Goal: Task Accomplishment & Management: Complete application form

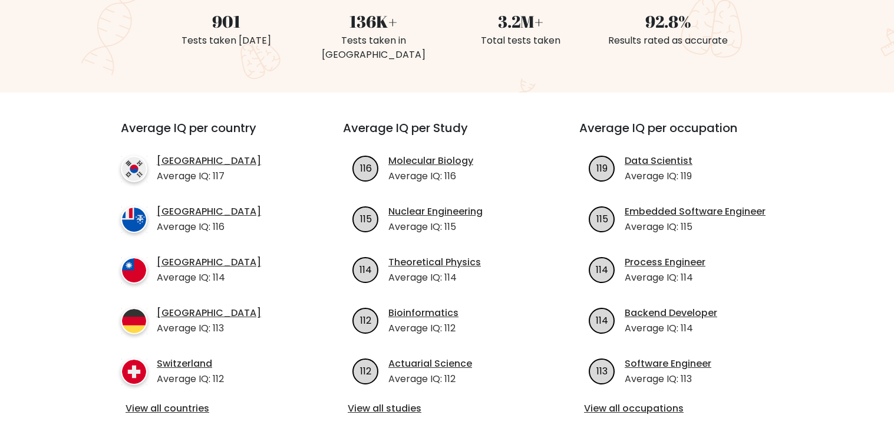
scroll to position [340, 0]
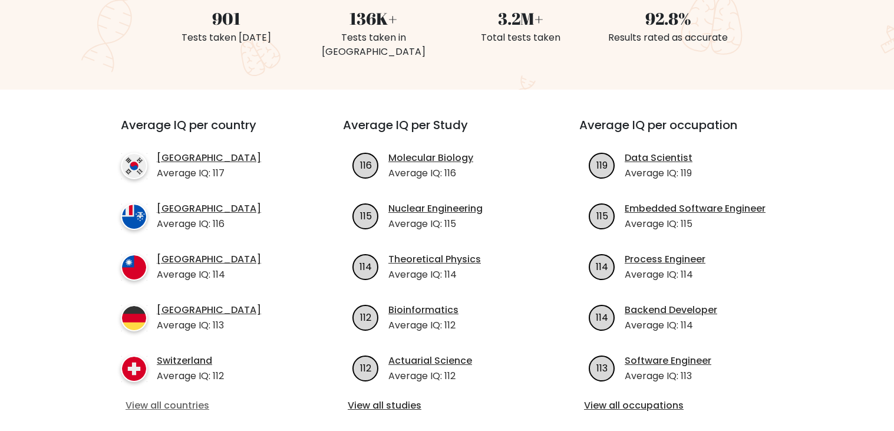
click at [144, 398] on link "View all countries" at bounding box center [211, 405] width 170 height 14
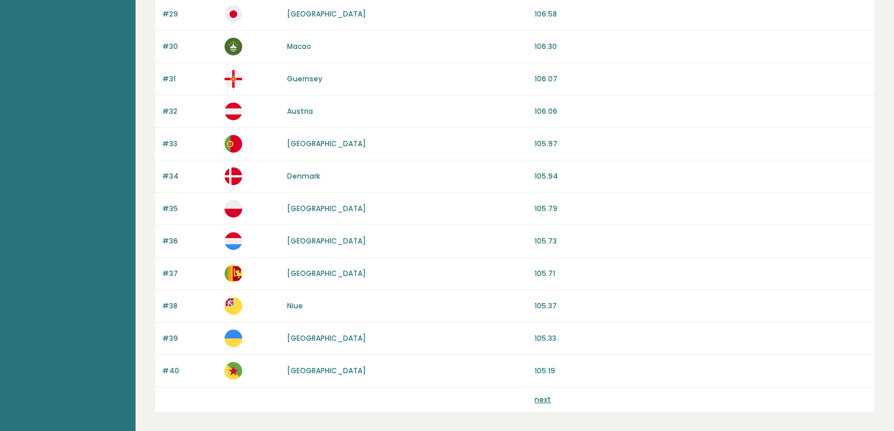
scroll to position [1100, 0]
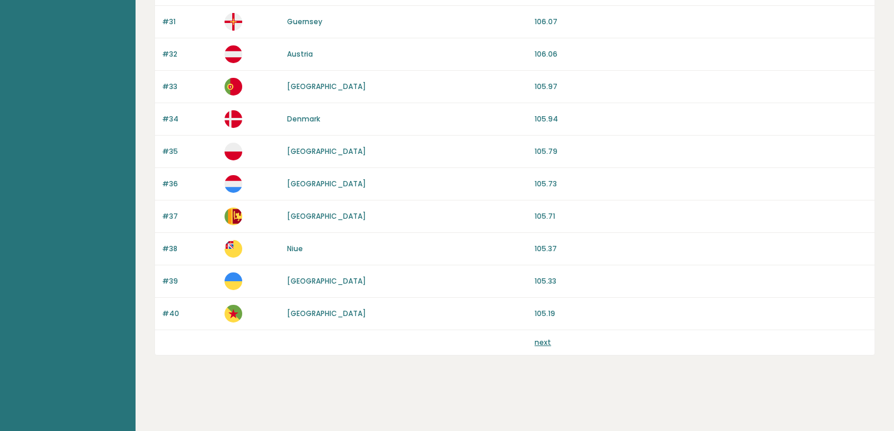
click at [541, 346] on link "next" at bounding box center [543, 342] width 17 height 10
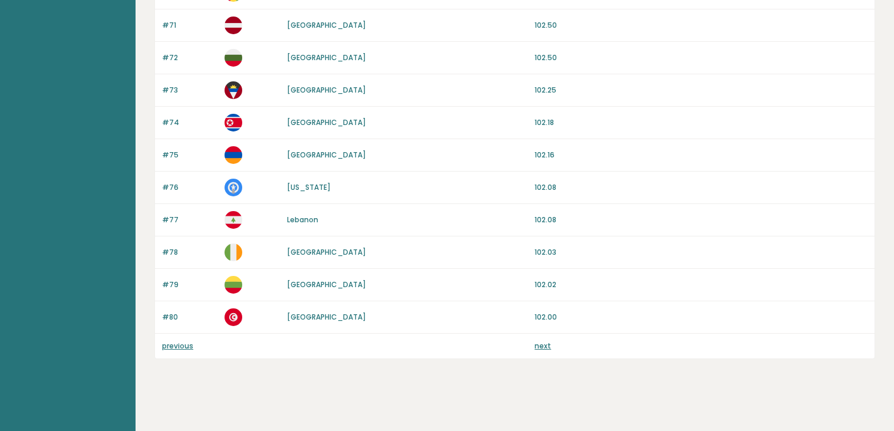
scroll to position [1100, 0]
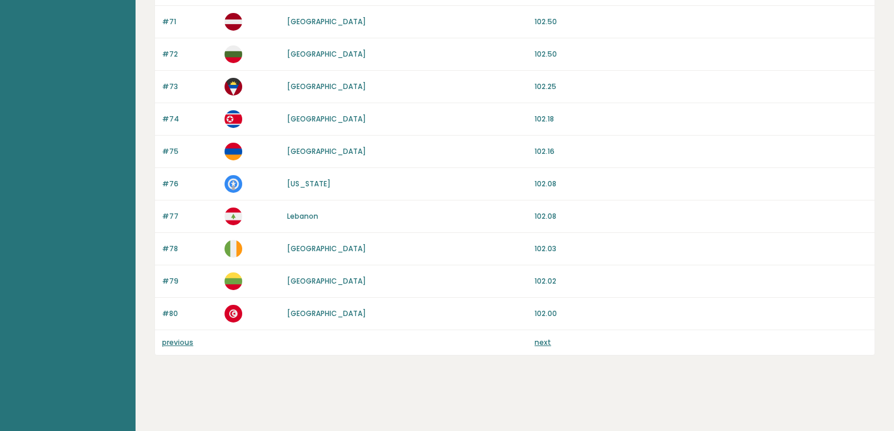
click at [541, 346] on link "next" at bounding box center [543, 342] width 17 height 10
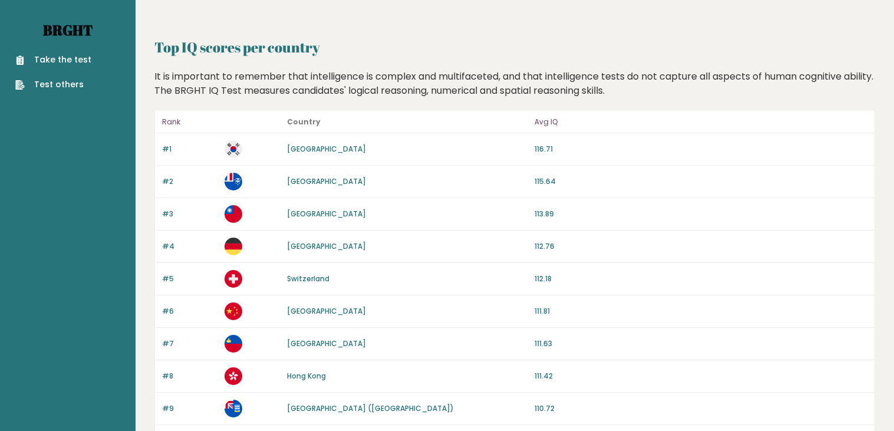
click at [67, 21] on link "Brght" at bounding box center [68, 30] width 50 height 19
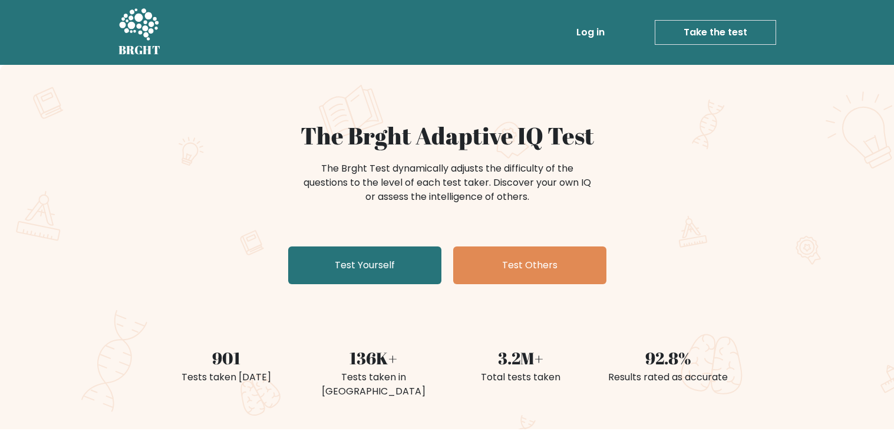
scroll to position [223, 0]
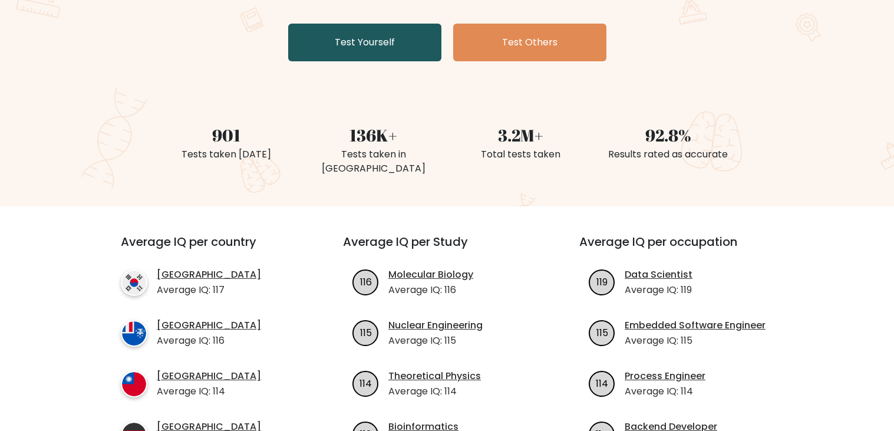
click at [436, 47] on link "Test Yourself" at bounding box center [364, 43] width 153 height 38
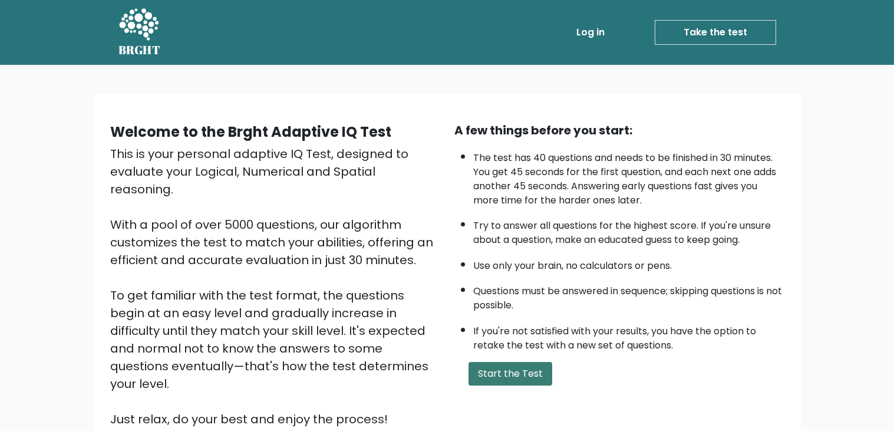
click at [505, 372] on button "Start the Test" at bounding box center [511, 374] width 84 height 24
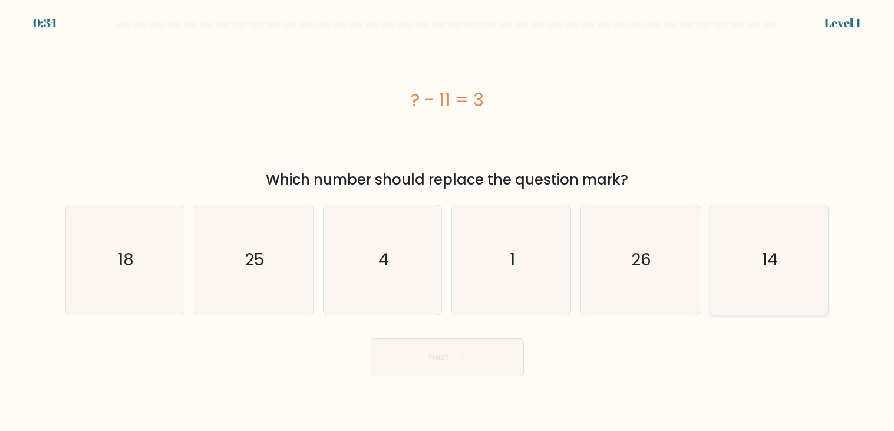
click at [783, 268] on icon "14" at bounding box center [769, 260] width 110 height 110
click at [448, 222] on input "f. 14" at bounding box center [447, 219] width 1 height 6
radio input "true"
click at [462, 355] on icon at bounding box center [458, 358] width 16 height 6
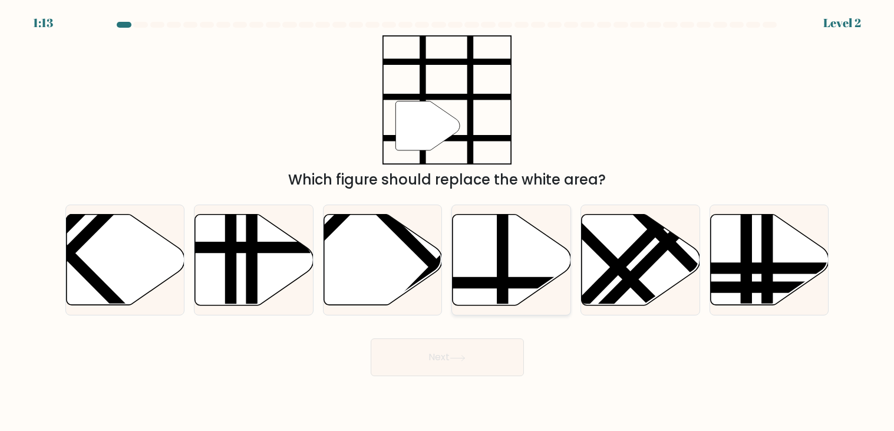
click at [483, 282] on line at bounding box center [548, 282] width 239 height 0
click at [448, 222] on input "d." at bounding box center [447, 219] width 1 height 6
radio input "true"
click at [423, 361] on button "Next" at bounding box center [447, 357] width 153 height 38
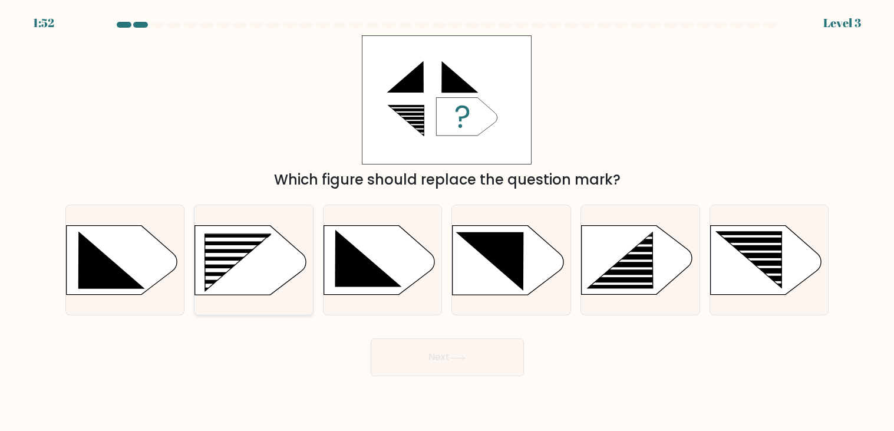
click at [234, 268] on rect at bounding box center [229, 270] width 94 height 4
click at [447, 222] on input "b." at bounding box center [447, 219] width 1 height 6
radio input "true"
click at [398, 353] on button "Next" at bounding box center [447, 357] width 153 height 38
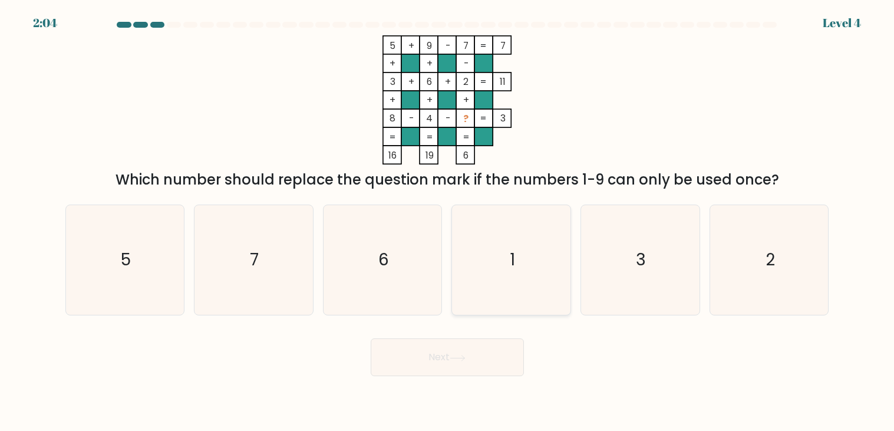
click at [532, 232] on icon "1" at bounding box center [512, 260] width 110 height 110
click at [448, 222] on input "d. 1" at bounding box center [447, 219] width 1 height 6
radio input "true"
click at [460, 371] on button "Next" at bounding box center [447, 357] width 153 height 38
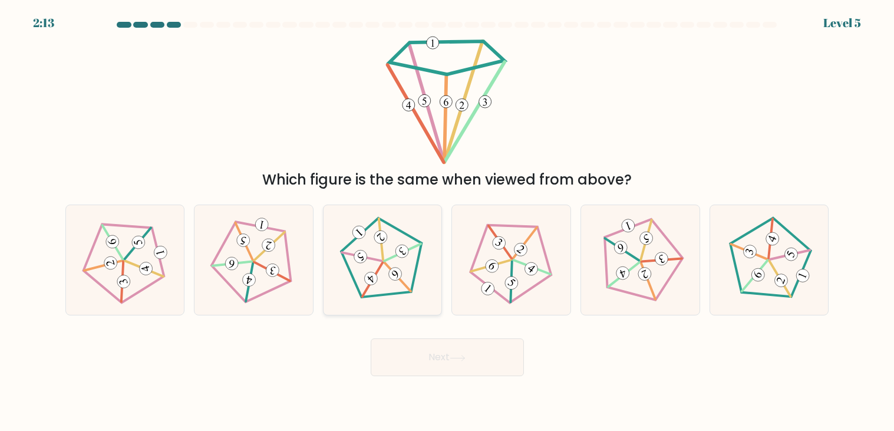
click at [407, 279] on icon at bounding box center [383, 260] width 88 height 88
click at [447, 222] on input "c." at bounding box center [447, 219] width 1 height 6
radio input "true"
click at [384, 351] on button "Next" at bounding box center [447, 357] width 153 height 38
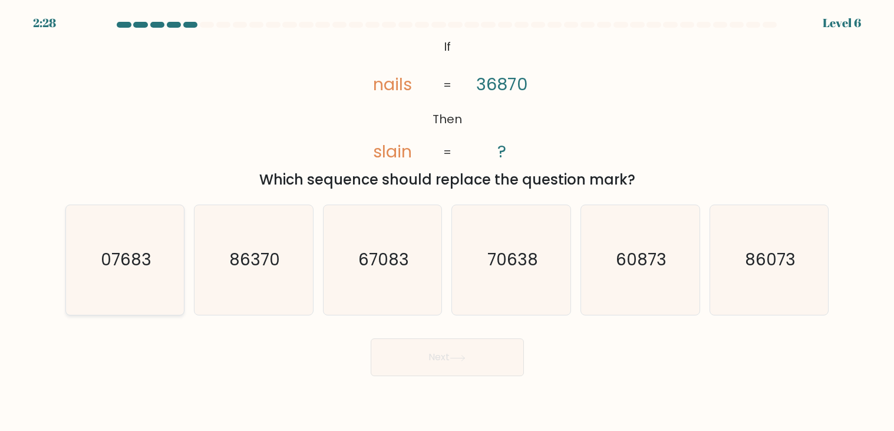
click at [129, 258] on text "07683" at bounding box center [126, 260] width 51 height 23
click at [447, 222] on input "a. 07683" at bounding box center [447, 219] width 1 height 6
radio input "true"
click at [480, 369] on button "Next" at bounding box center [447, 357] width 153 height 38
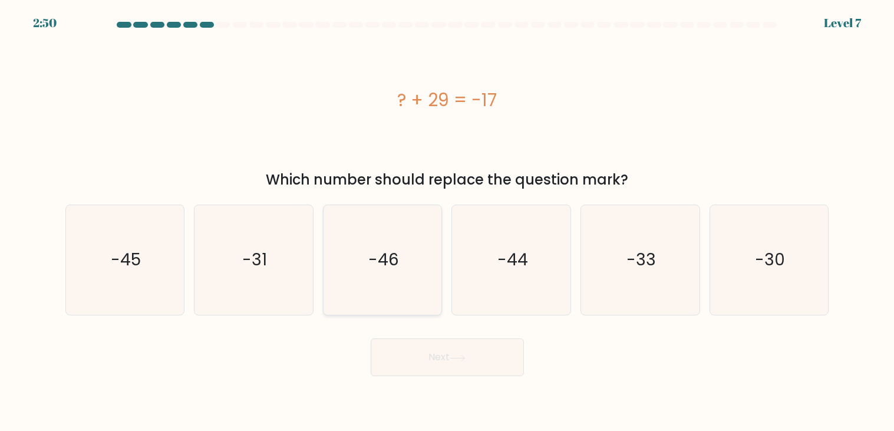
click at [392, 255] on text "-46" at bounding box center [383, 260] width 31 height 23
click at [447, 222] on input "c. -46" at bounding box center [447, 219] width 1 height 6
radio input "true"
click at [470, 372] on button "Next" at bounding box center [447, 357] width 153 height 38
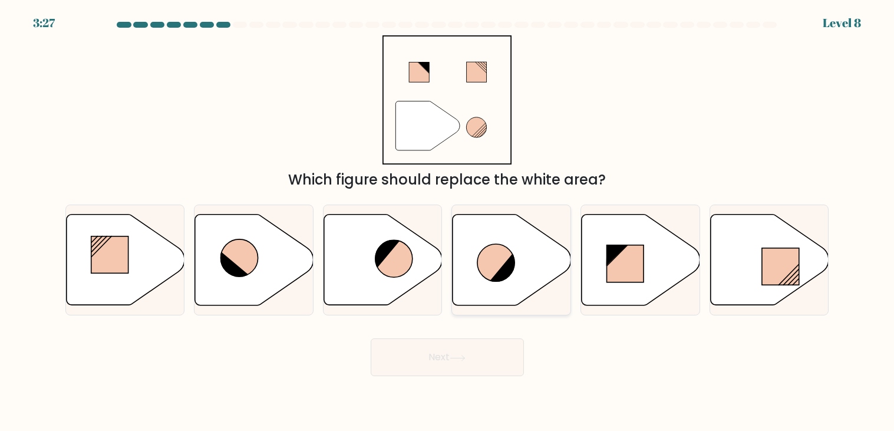
click at [482, 279] on icon at bounding box center [512, 260] width 118 height 91
click at [448, 222] on input "d." at bounding box center [447, 219] width 1 height 6
radio input "true"
click at [464, 356] on icon at bounding box center [458, 358] width 16 height 6
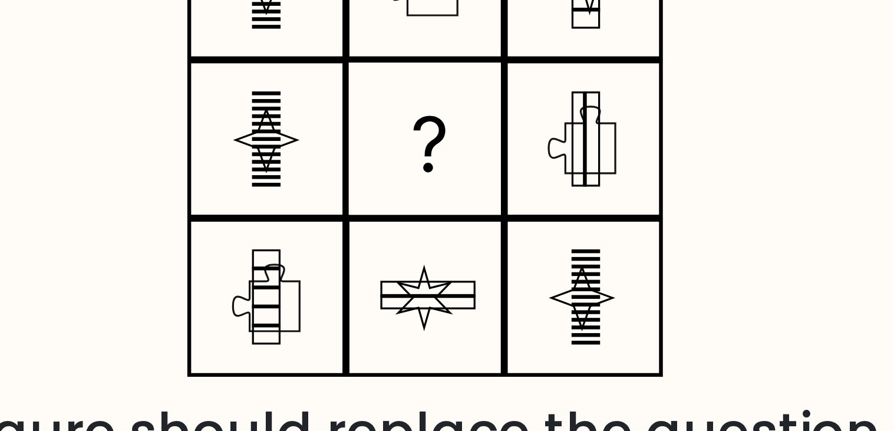
click at [456, 82] on rect at bounding box center [447, 100] width 41 height 41
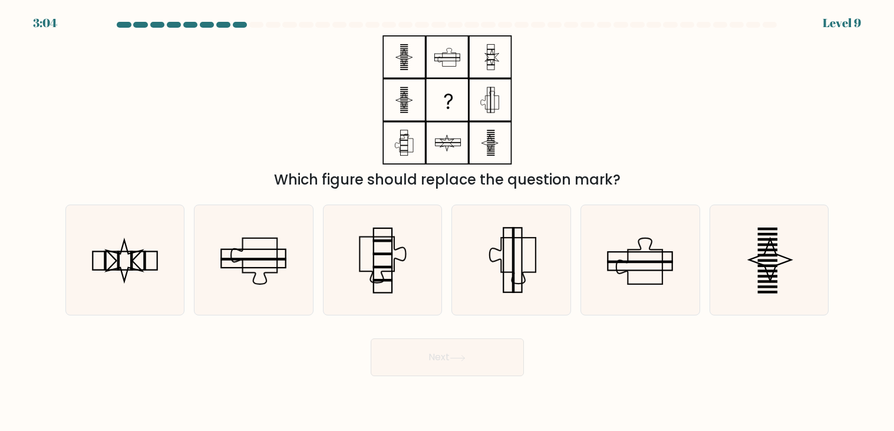
click at [529, 225] on icon at bounding box center [512, 260] width 110 height 110
click at [448, 222] on input "d." at bounding box center [447, 219] width 1 height 6
radio input "true"
click at [477, 364] on button "Next" at bounding box center [447, 357] width 153 height 38
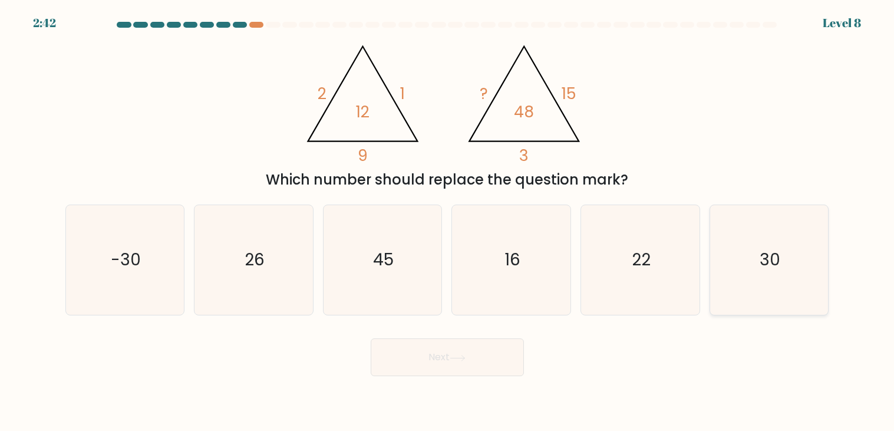
click at [757, 252] on icon "30" at bounding box center [769, 260] width 110 height 110
click at [448, 222] on input "f. 30" at bounding box center [447, 219] width 1 height 6
radio input "true"
click at [410, 364] on button "Next" at bounding box center [447, 357] width 153 height 38
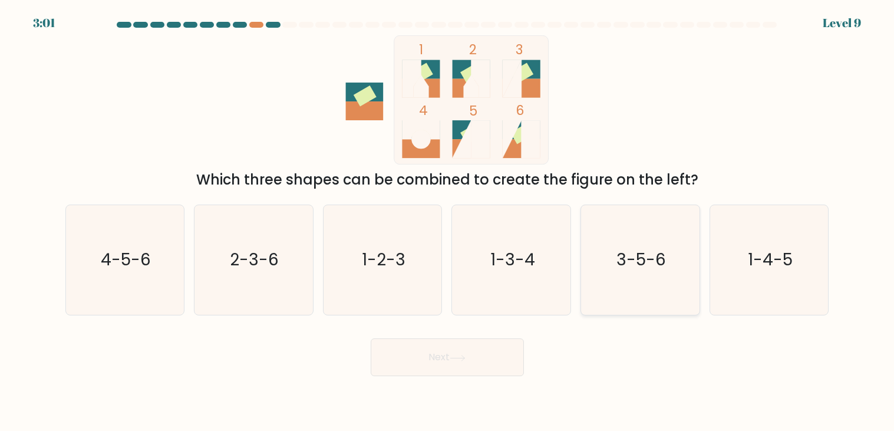
click at [638, 248] on icon "3-5-6" at bounding box center [640, 260] width 110 height 110
click at [448, 222] on input "e. 3-5-6" at bounding box center [447, 219] width 1 height 6
radio input "true"
click at [445, 357] on button "Next" at bounding box center [447, 357] width 153 height 38
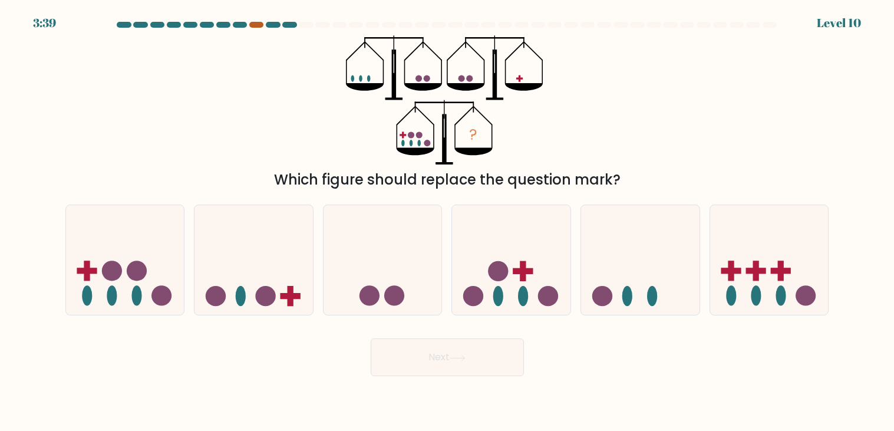
click at [256, 26] on div at bounding box center [256, 25] width 14 height 6
click at [127, 292] on icon at bounding box center [125, 260] width 118 height 98
click at [447, 222] on input "a." at bounding box center [447, 219] width 1 height 6
radio input "true"
click at [417, 375] on button "Next" at bounding box center [447, 357] width 153 height 38
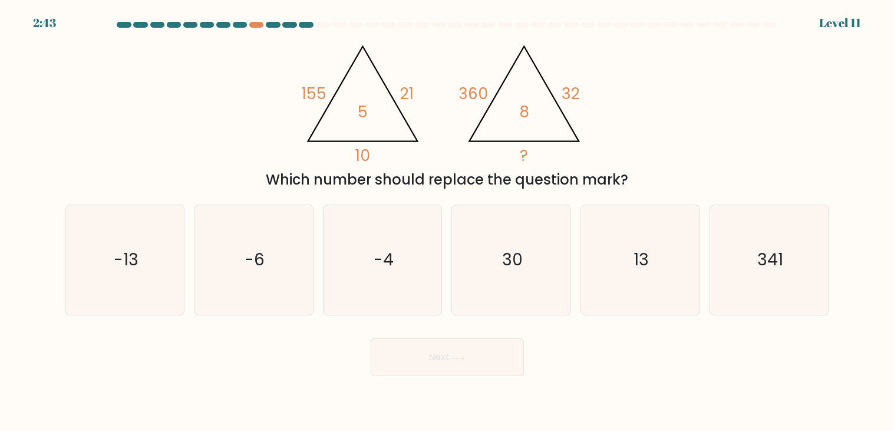
click at [403, 367] on button "Next" at bounding box center [447, 357] width 153 height 38
click at [350, 141] on icon at bounding box center [363, 94] width 110 height 95
click at [730, 233] on icon "341" at bounding box center [769, 260] width 110 height 110
click at [448, 222] on input "f. 341" at bounding box center [447, 219] width 1 height 6
radio input "true"
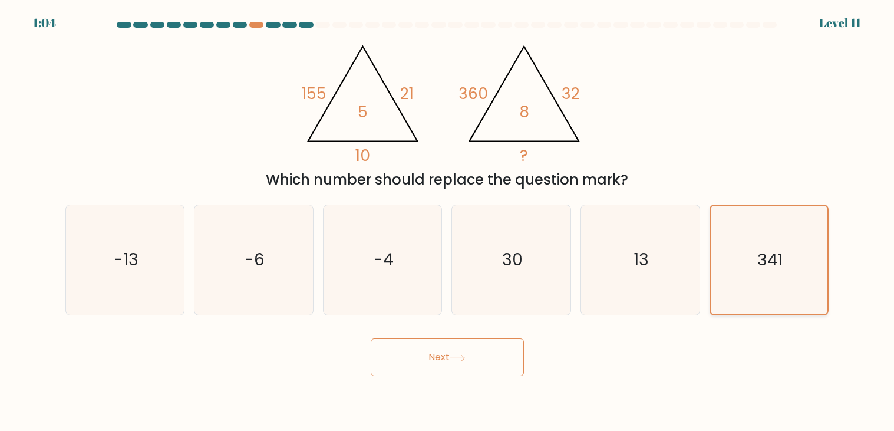
click at [730, 233] on icon "341" at bounding box center [769, 260] width 108 height 108
click at [448, 222] on input "f. 341" at bounding box center [447, 219] width 1 height 6
click at [464, 341] on button "Next" at bounding box center [447, 357] width 153 height 38
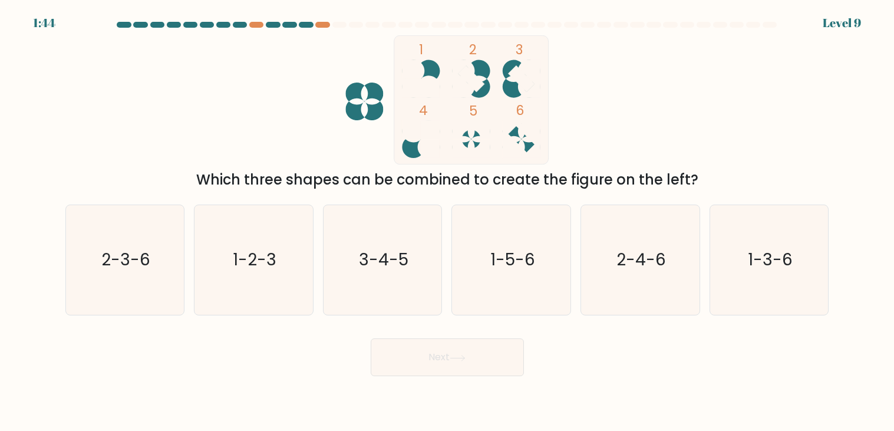
click at [401, 159] on rect at bounding box center [471, 99] width 154 height 129
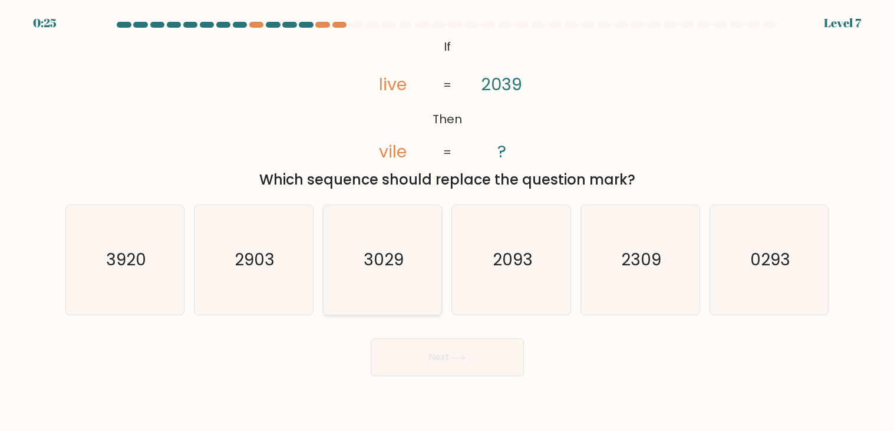
click at [365, 265] on text "3029" at bounding box center [384, 260] width 40 height 23
click at [447, 222] on input "c. 3029" at bounding box center [447, 219] width 1 height 6
radio input "true"
click at [443, 365] on button "Next" at bounding box center [447, 357] width 153 height 38
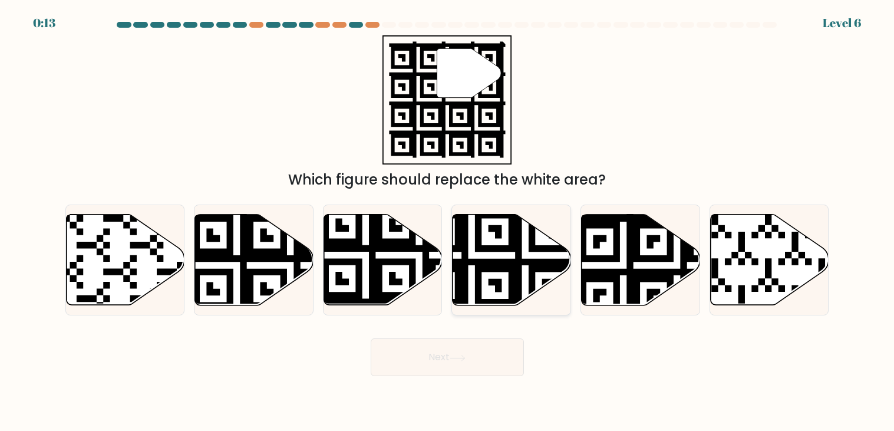
click at [464, 239] on icon at bounding box center [472, 309] width 215 height 215
click at [448, 222] on input "d." at bounding box center [447, 219] width 1 height 6
radio input "true"
click at [447, 372] on button "Next" at bounding box center [447, 357] width 153 height 38
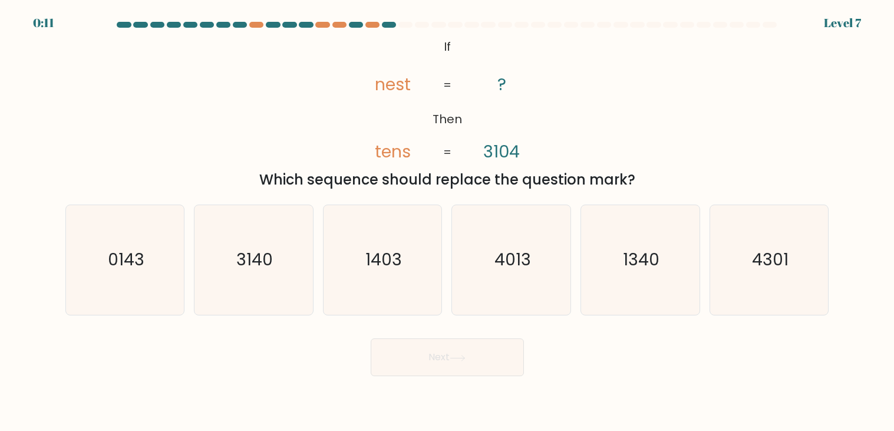
click at [447, 372] on button "Next" at bounding box center [447, 357] width 153 height 38
click at [462, 164] on icon "@import url('https://fonts.googleapis.com/css?family=Abril+Fatface:400,100,100i…" at bounding box center [447, 99] width 210 height 129
click at [115, 250] on text "0143" at bounding box center [126, 260] width 37 height 23
click at [447, 222] on input "a. 0143" at bounding box center [447, 219] width 1 height 6
radio input "true"
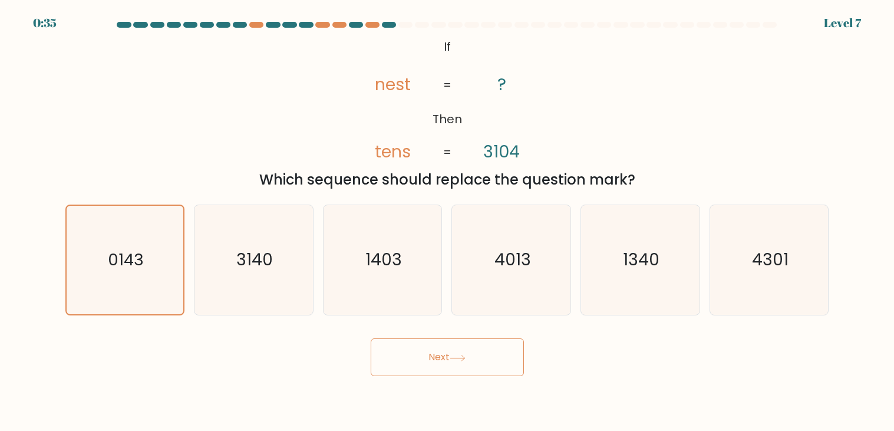
click at [376, 357] on button "Next" at bounding box center [447, 357] width 153 height 38
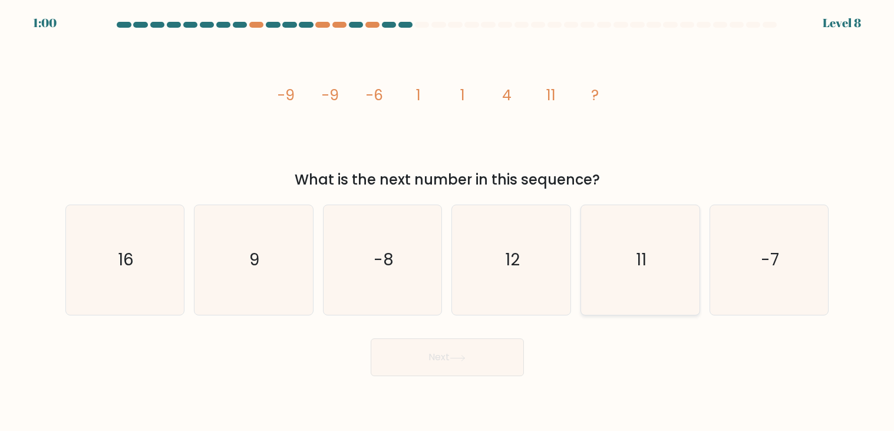
click at [621, 245] on icon "11" at bounding box center [640, 260] width 110 height 110
click at [448, 222] on input "e. 11" at bounding box center [447, 219] width 1 height 6
radio input "true"
click at [446, 361] on button "Next" at bounding box center [447, 357] width 153 height 38
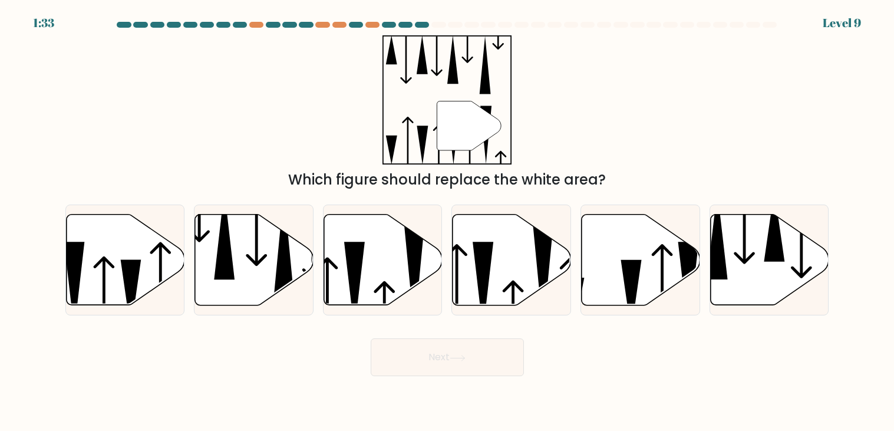
click at [604, 123] on div "" Which figure should replace the white area?" at bounding box center [447, 112] width 778 height 155
click at [516, 258] on icon at bounding box center [512, 260] width 118 height 91
click at [448, 222] on input "d." at bounding box center [447, 219] width 1 height 6
radio input "true"
click at [343, 271] on icon at bounding box center [383, 260] width 118 height 91
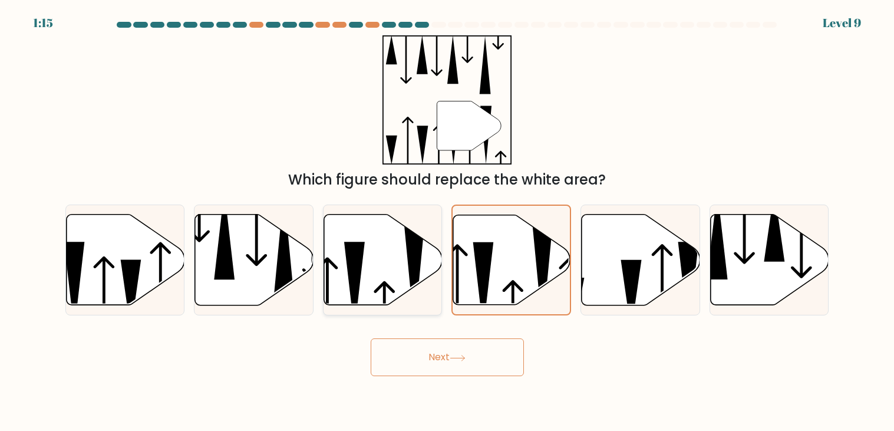
click at [447, 222] on input "c." at bounding box center [447, 219] width 1 height 6
radio input "true"
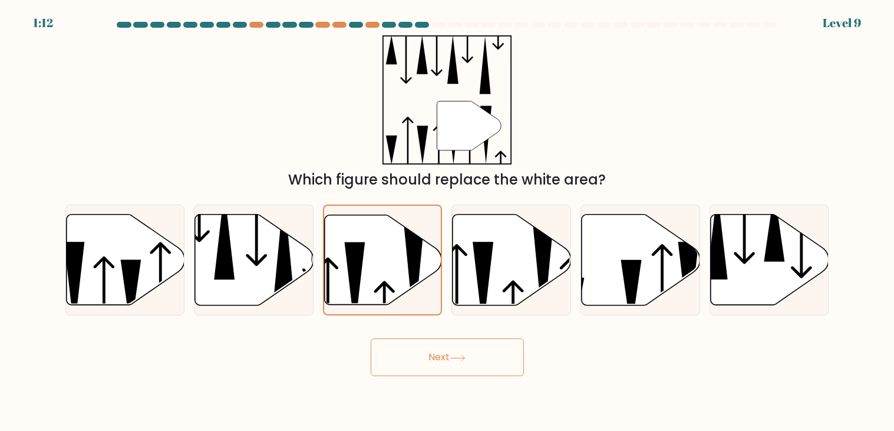
click at [469, 353] on button "Next" at bounding box center [447, 357] width 153 height 38
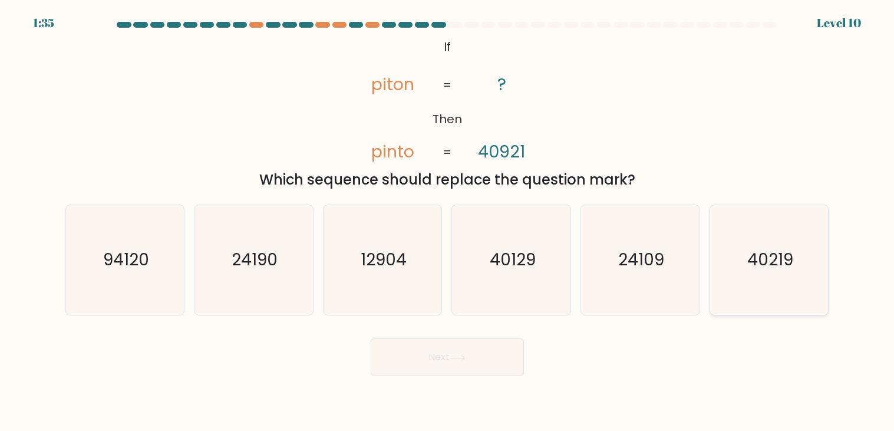
click at [789, 292] on icon "40219" at bounding box center [769, 260] width 110 height 110
click at [448, 222] on input "f. 40219" at bounding box center [447, 219] width 1 height 6
radio input "true"
click at [507, 363] on button "Next" at bounding box center [447, 357] width 153 height 38
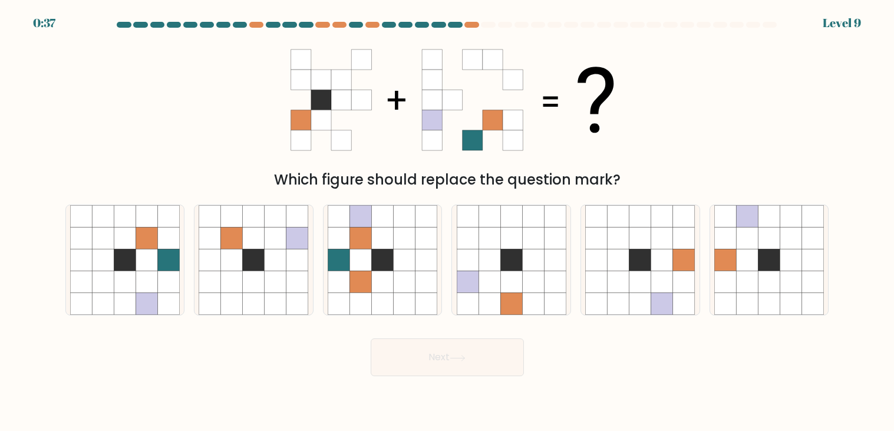
click at [604, 55] on icon at bounding box center [448, 99] width 354 height 129
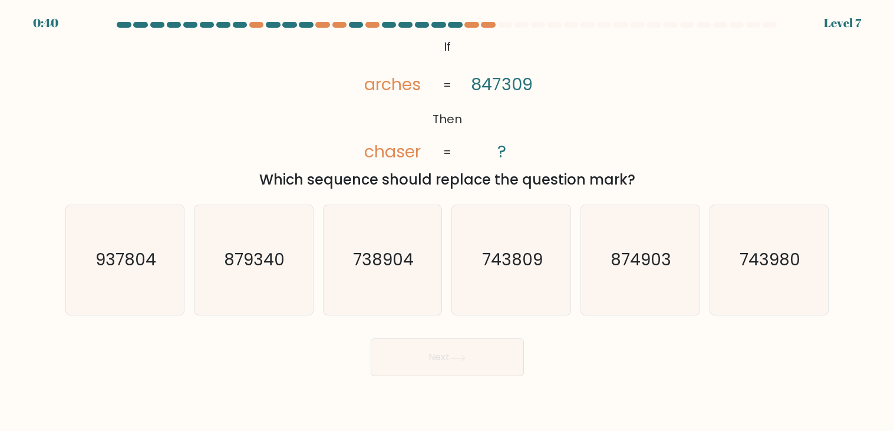
click at [604, 55] on div "@import url('https://fonts.googleapis.com/css?family=Abril+Fatface:400,100,100i…" at bounding box center [447, 112] width 778 height 155
click at [376, 229] on icon "738904" at bounding box center [383, 260] width 110 height 110
click at [447, 222] on input "c. 738904" at bounding box center [447, 219] width 1 height 6
radio input "true"
click at [458, 362] on button "Next" at bounding box center [447, 357] width 153 height 38
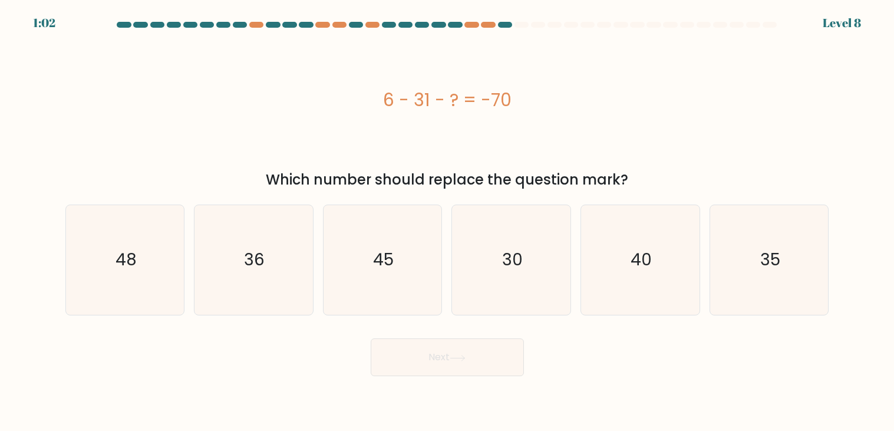
click at [422, 54] on div "6 - 31 - ? = -70" at bounding box center [447, 99] width 764 height 129
click at [836, 124] on form "a." at bounding box center [447, 199] width 894 height 354
click at [783, 281] on icon "35" at bounding box center [769, 260] width 110 height 110
click at [448, 222] on input "f. 35" at bounding box center [447, 219] width 1 height 6
radio input "true"
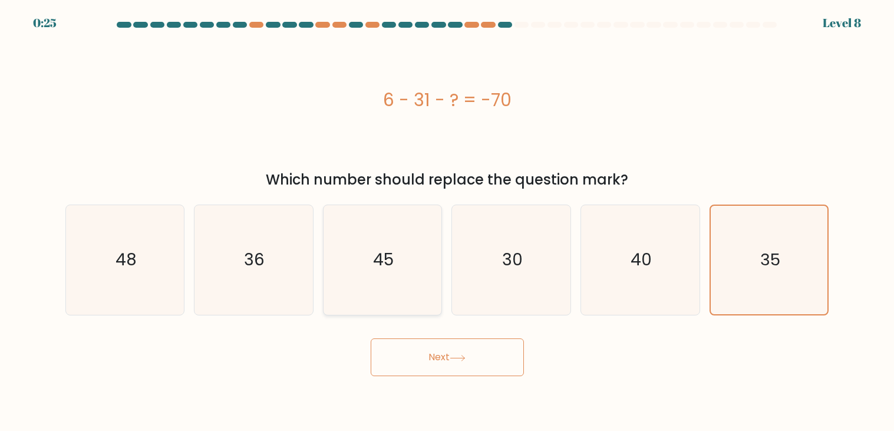
click at [367, 299] on icon "45" at bounding box center [383, 260] width 110 height 110
click at [447, 222] on input "c. 45" at bounding box center [447, 219] width 1 height 6
radio input "true"
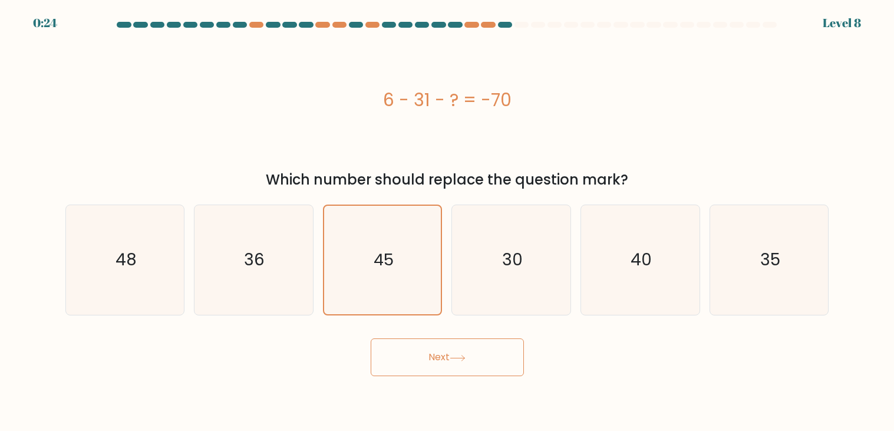
click at [444, 367] on button "Next" at bounding box center [447, 357] width 153 height 38
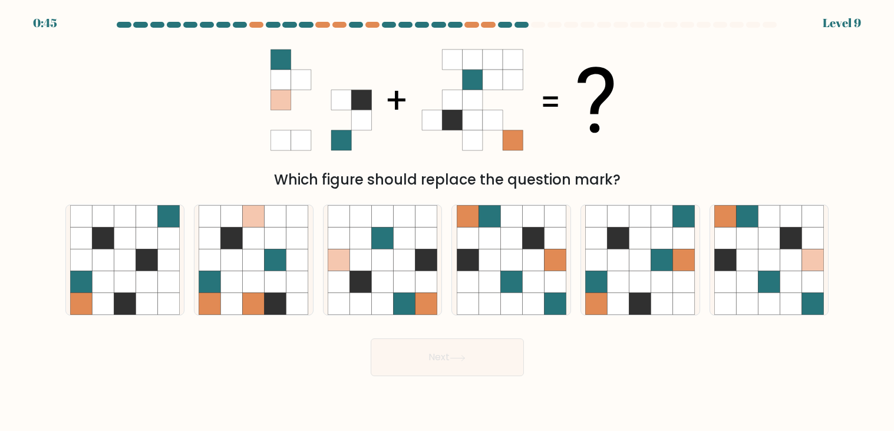
click at [379, 353] on button "Next" at bounding box center [447, 357] width 153 height 38
click at [262, 394] on body "0:44 Level 9" at bounding box center [447, 215] width 894 height 431
click at [754, 281] on icon at bounding box center [748, 282] width 22 height 22
click at [448, 222] on input "f." at bounding box center [447, 219] width 1 height 6
radio input "true"
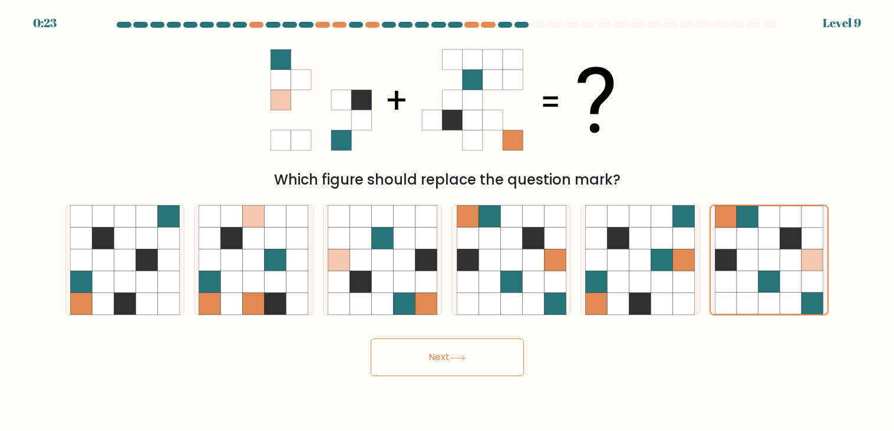
click at [453, 351] on button "Next" at bounding box center [447, 357] width 153 height 38
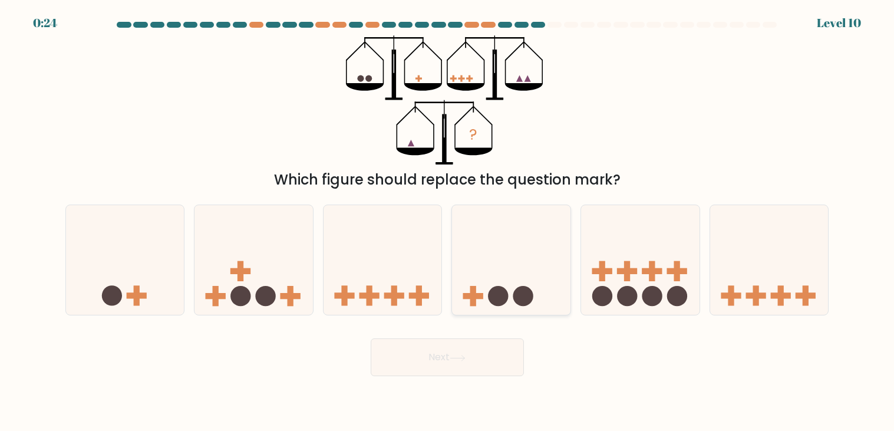
click at [491, 278] on icon at bounding box center [511, 260] width 118 height 98
click at [448, 222] on input "d." at bounding box center [447, 219] width 1 height 6
radio input "true"
click at [427, 363] on button "Next" at bounding box center [447, 357] width 153 height 38
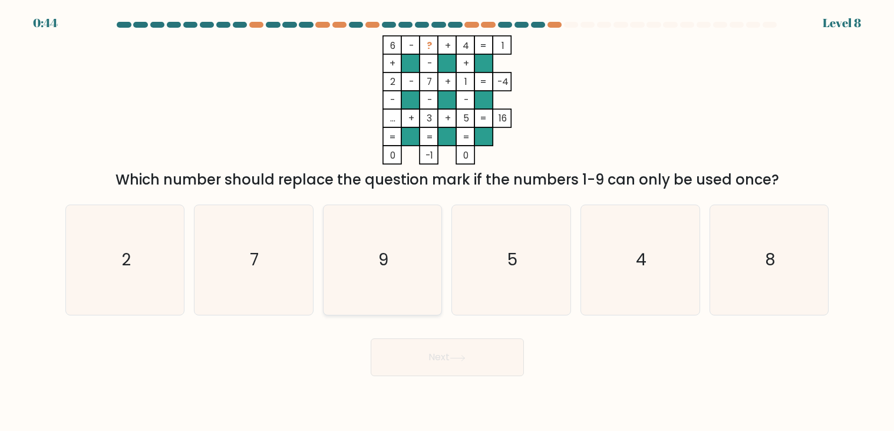
click at [400, 307] on icon "9" at bounding box center [383, 260] width 110 height 110
click at [447, 222] on input "c. 9" at bounding box center [447, 219] width 1 height 6
radio input "true"
click at [448, 365] on button "Next" at bounding box center [447, 357] width 153 height 38
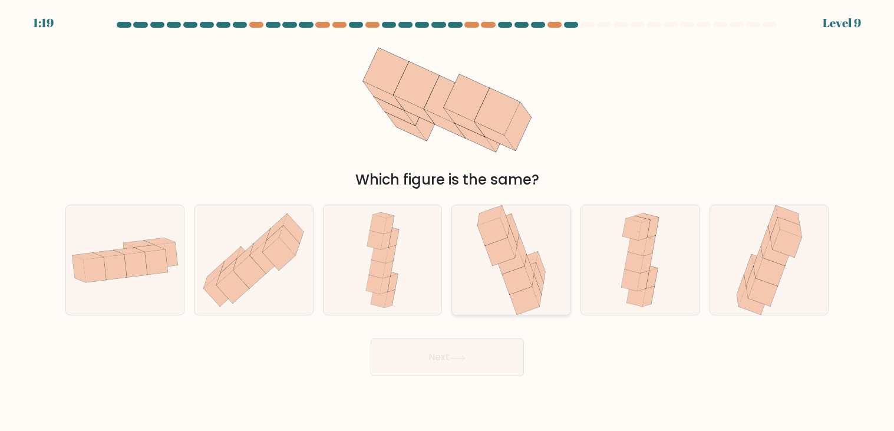
click at [525, 248] on icon at bounding box center [511, 260] width 75 height 110
click at [448, 222] on input "d." at bounding box center [447, 219] width 1 height 6
radio input "true"
click at [415, 358] on button "Next" at bounding box center [447, 357] width 153 height 38
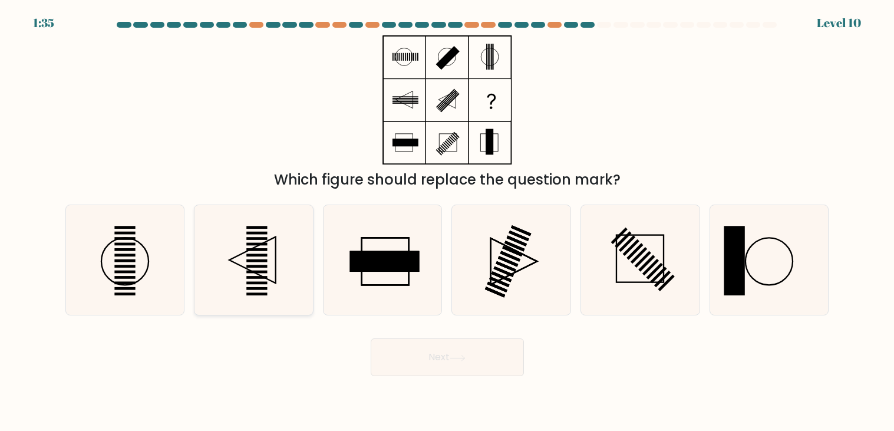
click at [292, 269] on icon at bounding box center [254, 260] width 110 height 110
click at [447, 222] on input "b." at bounding box center [447, 219] width 1 height 6
radio input "true"
click at [458, 346] on button "Next" at bounding box center [447, 357] width 153 height 38
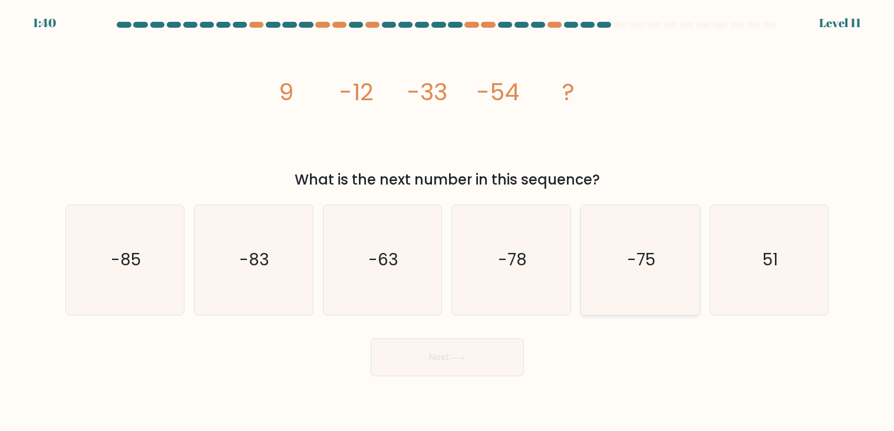
click at [622, 282] on icon "-75" at bounding box center [640, 260] width 110 height 110
click at [448, 222] on input "e. -75" at bounding box center [447, 219] width 1 height 6
radio input "true"
click at [450, 361] on button "Next" at bounding box center [447, 357] width 153 height 38
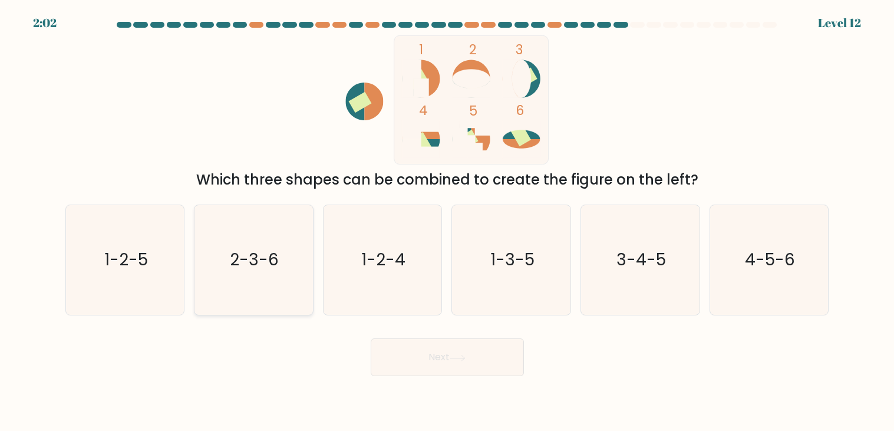
click at [230, 262] on icon "2-3-6" at bounding box center [254, 260] width 110 height 110
click at [447, 222] on input "b. 2-3-6" at bounding box center [447, 219] width 1 height 6
radio input "true"
click at [408, 343] on button "Next" at bounding box center [447, 357] width 153 height 38
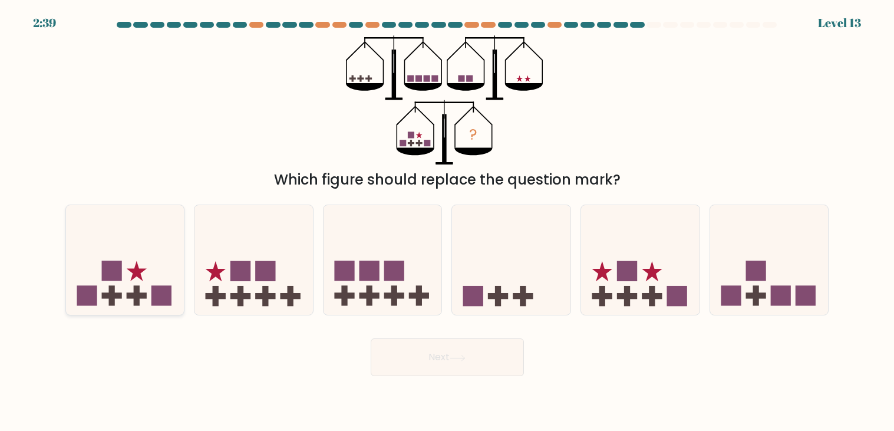
click at [127, 277] on icon at bounding box center [125, 260] width 118 height 98
click at [447, 222] on input "a." at bounding box center [447, 219] width 1 height 6
radio input "true"
click at [462, 365] on button "Next" at bounding box center [447, 357] width 153 height 38
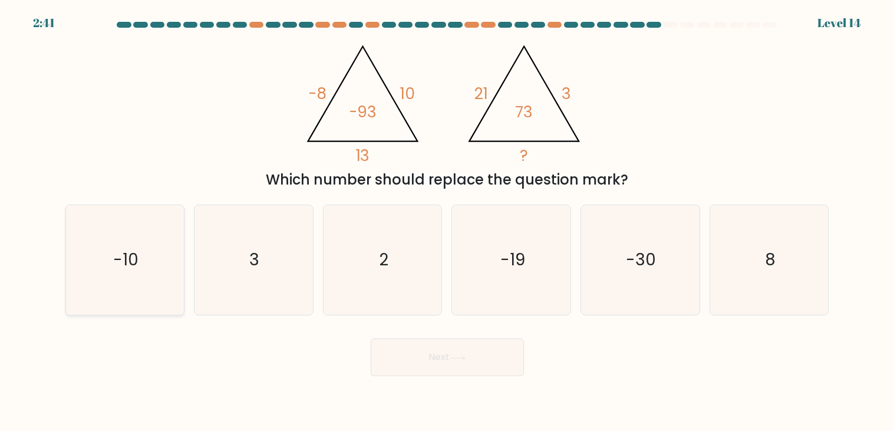
click at [95, 259] on icon "-10" at bounding box center [125, 260] width 110 height 110
click at [447, 222] on input "a. -10" at bounding box center [447, 219] width 1 height 6
radio input "true"
click at [466, 352] on button "Next" at bounding box center [447, 357] width 153 height 38
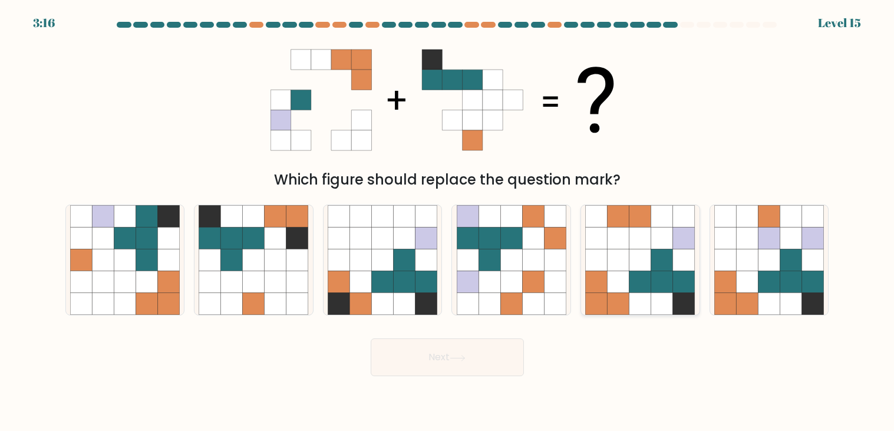
click at [633, 291] on icon at bounding box center [641, 282] width 22 height 22
click at [448, 222] on input "e." at bounding box center [447, 219] width 1 height 6
radio input "true"
click at [421, 358] on button "Next" at bounding box center [447, 357] width 153 height 38
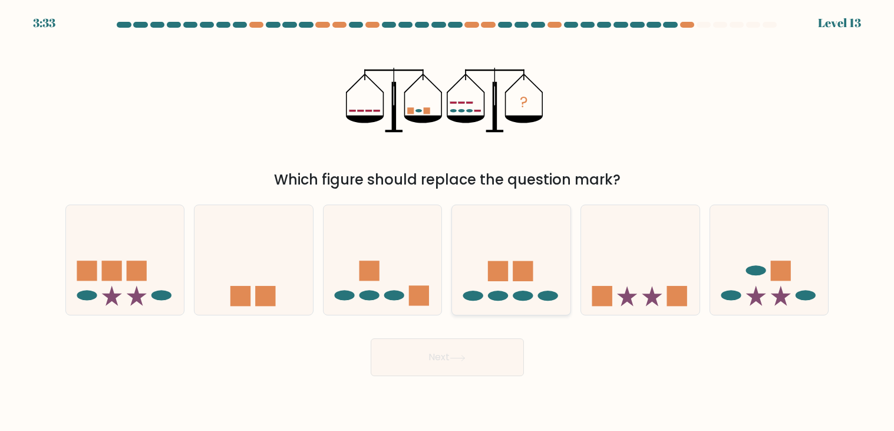
click at [532, 230] on icon at bounding box center [511, 260] width 118 height 98
click at [448, 222] on input "d." at bounding box center [447, 219] width 1 height 6
radio input "true"
click at [359, 279] on icon at bounding box center [383, 260] width 118 height 98
click at [447, 222] on input "c." at bounding box center [447, 219] width 1 height 6
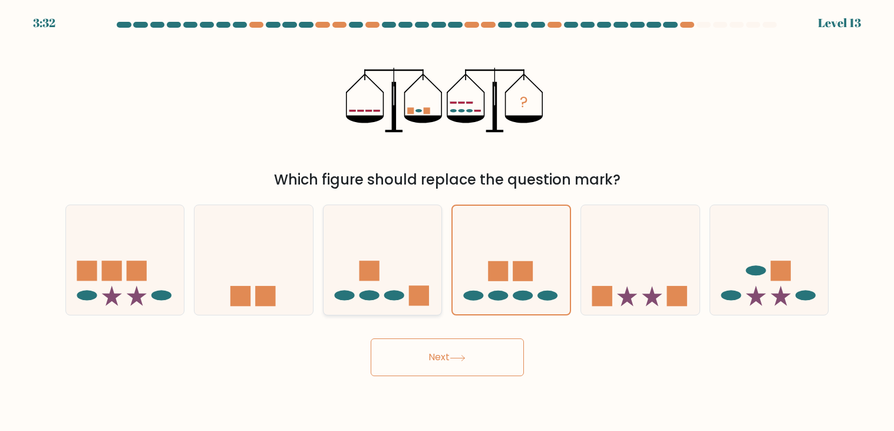
radio input "true"
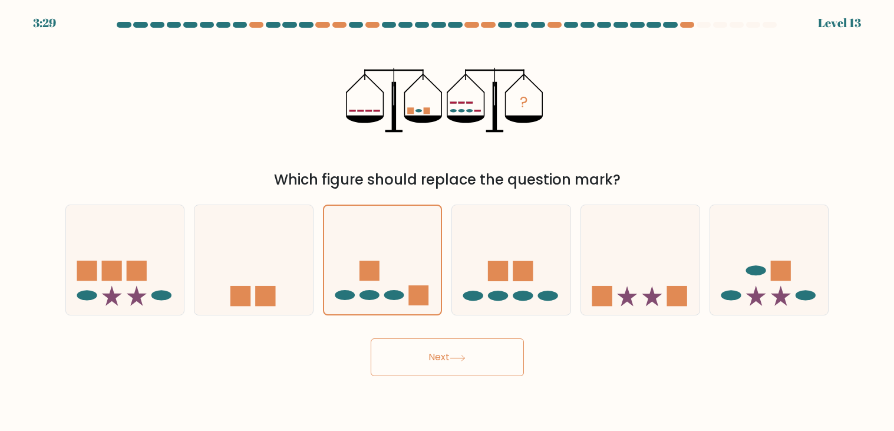
click at [414, 354] on button "Next" at bounding box center [447, 357] width 153 height 38
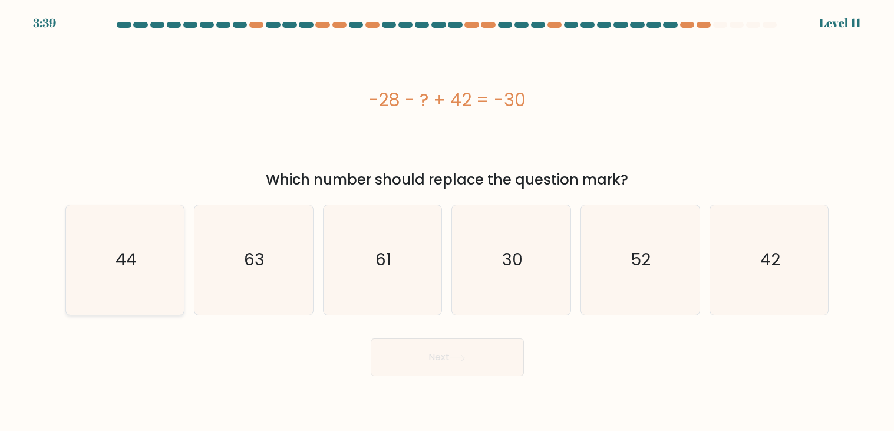
click at [103, 263] on icon "44" at bounding box center [125, 260] width 110 height 110
click at [447, 222] on input "a. 44" at bounding box center [447, 219] width 1 height 6
radio input "true"
click at [453, 352] on button "Next" at bounding box center [447, 357] width 153 height 38
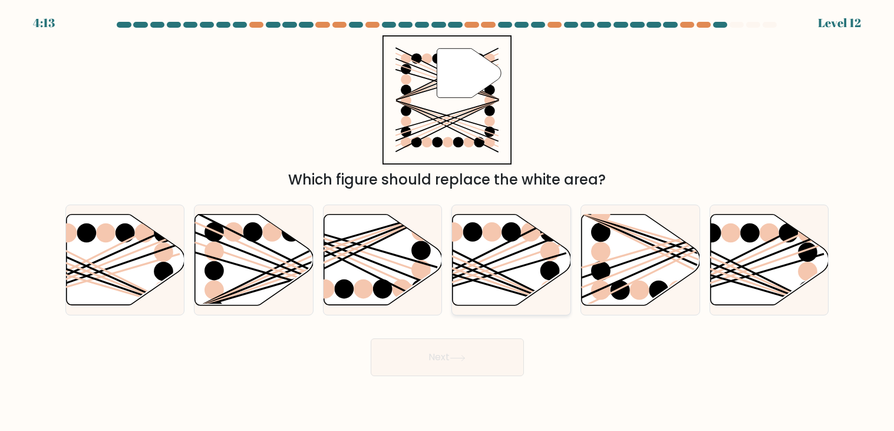
click at [514, 265] on icon at bounding box center [512, 260] width 118 height 91
click at [448, 222] on input "d." at bounding box center [447, 219] width 1 height 6
radio input "true"
click at [430, 350] on button "Next" at bounding box center [447, 357] width 153 height 38
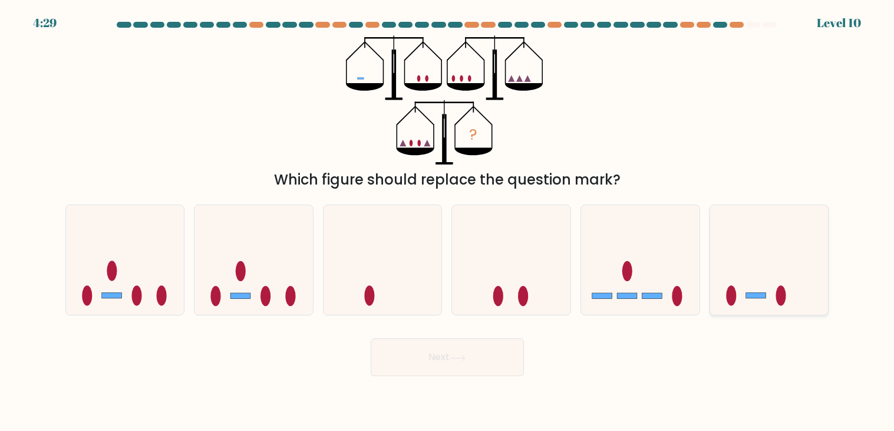
click at [747, 285] on icon at bounding box center [769, 260] width 118 height 98
click at [448, 222] on input "f." at bounding box center [447, 219] width 1 height 6
radio input "true"
click at [492, 354] on button "Next" at bounding box center [447, 357] width 153 height 38
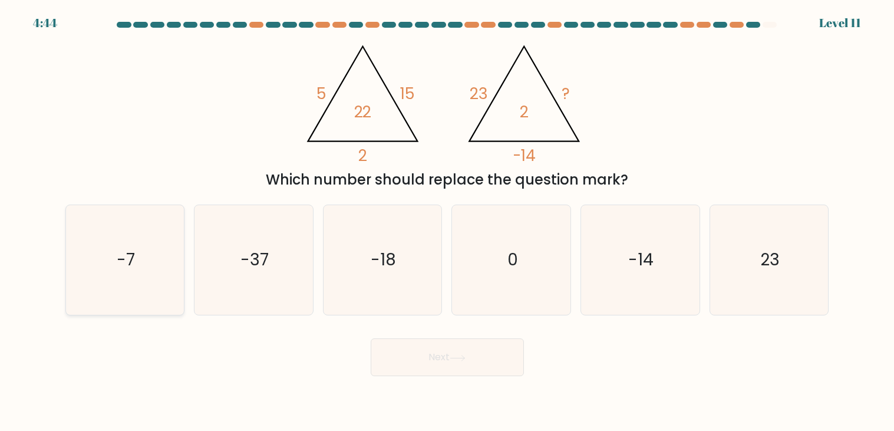
click at [87, 261] on icon "-7" at bounding box center [125, 260] width 110 height 110
click at [447, 222] on input "a. -7" at bounding box center [447, 219] width 1 height 6
radio input "true"
click at [440, 358] on button "Next" at bounding box center [447, 357] width 153 height 38
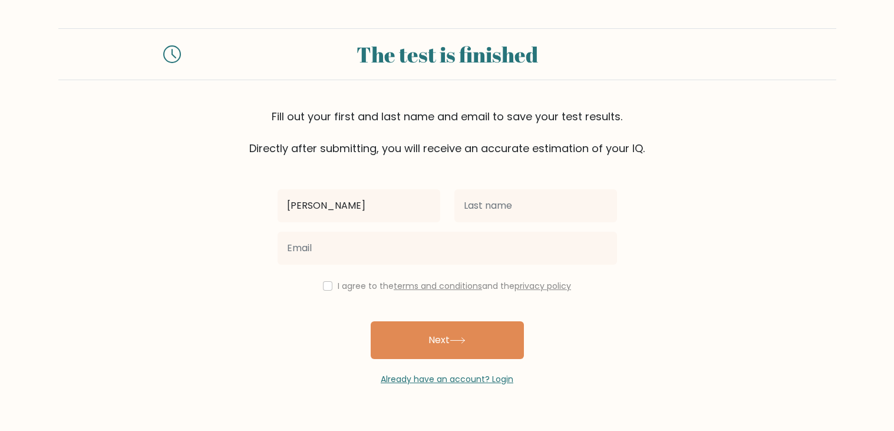
type input "[PERSON_NAME]"
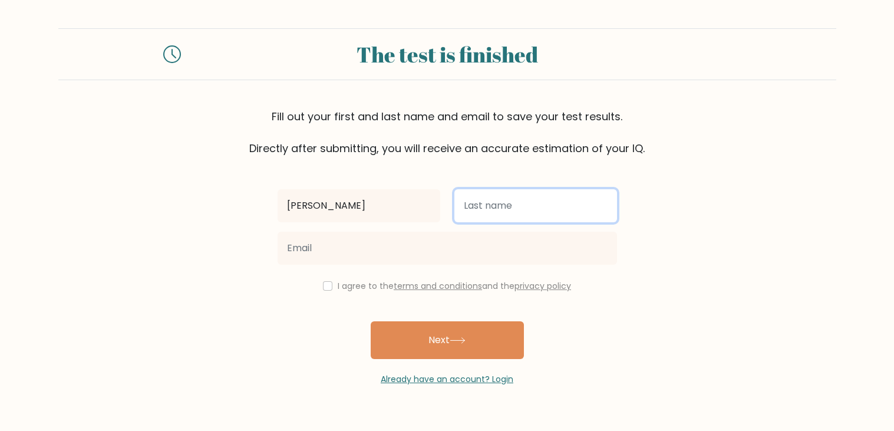
click at [529, 215] on input "text" at bounding box center [535, 205] width 163 height 33
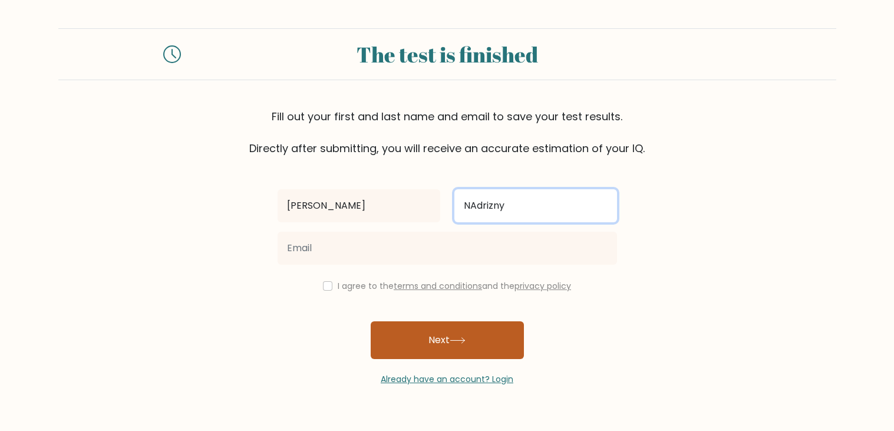
type input "NAdrizny"
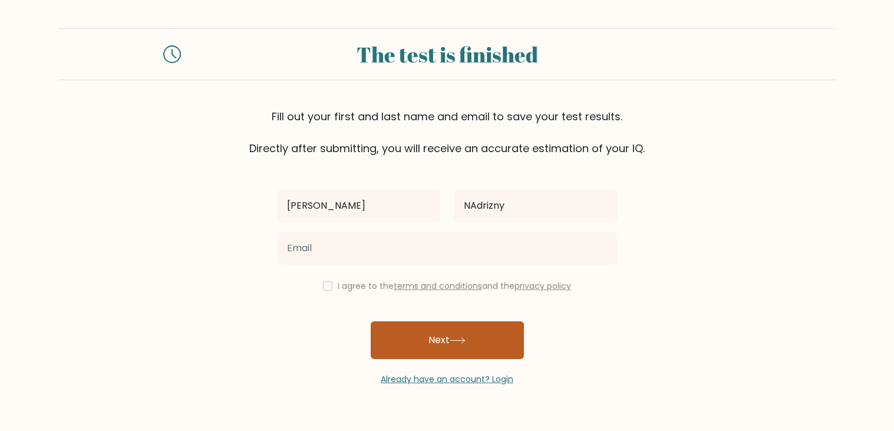
click at [430, 341] on button "Next" at bounding box center [447, 340] width 153 height 38
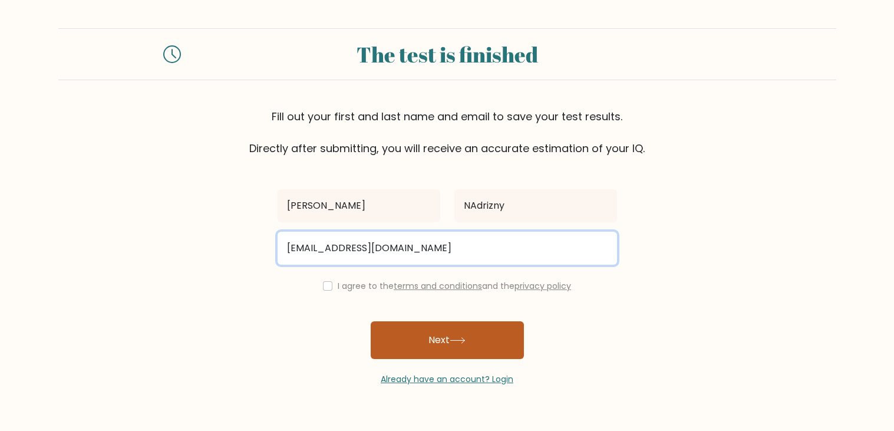
type input "[EMAIL_ADDRESS][DOMAIN_NAME]"
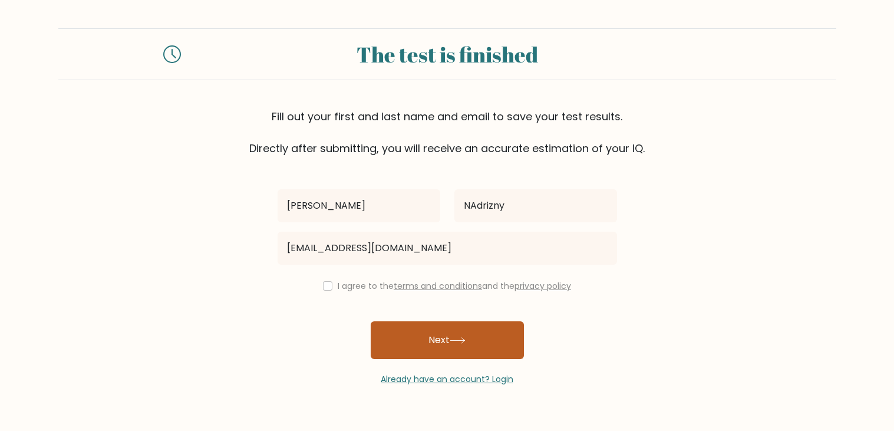
click at [397, 339] on button "Next" at bounding box center [447, 340] width 153 height 38
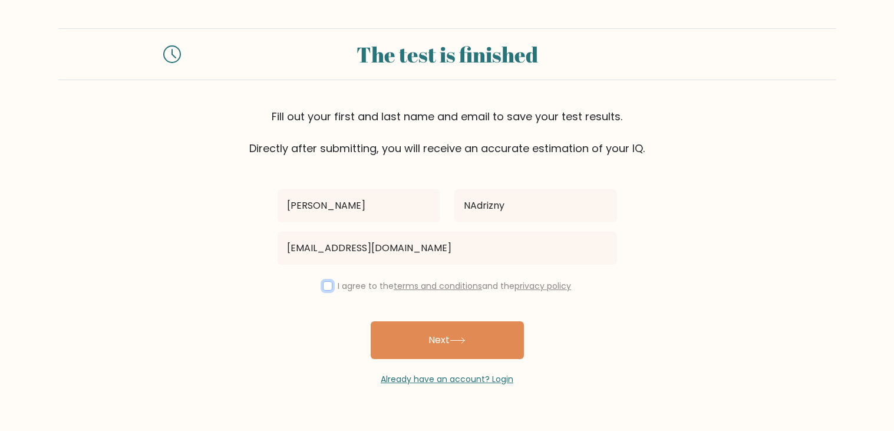
click at [323, 286] on input "checkbox" at bounding box center [327, 285] width 9 height 9
checkbox input "true"
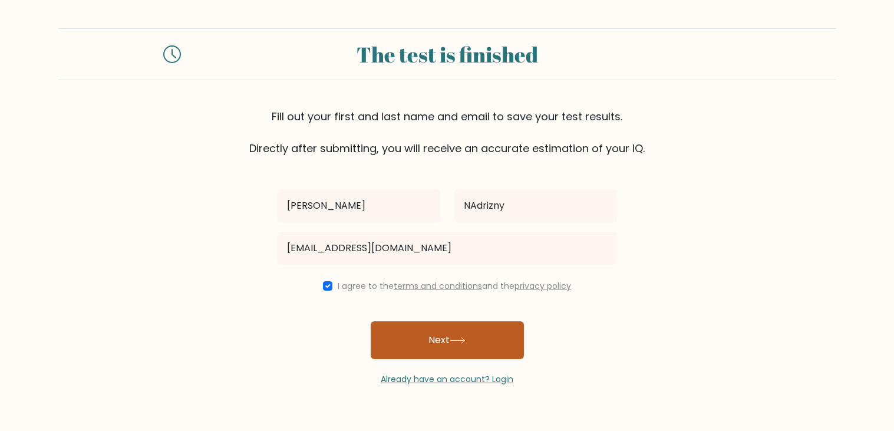
click at [418, 332] on button "Next" at bounding box center [447, 340] width 153 height 38
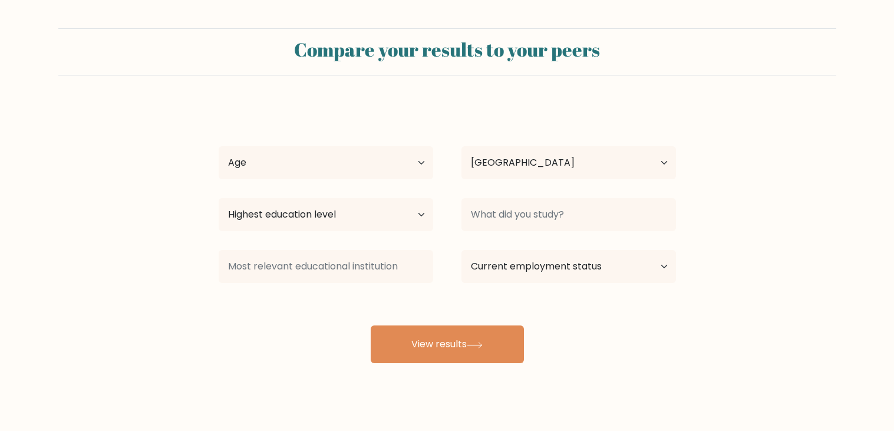
select select "US"
click at [364, 164] on select "Age Under [DEMOGRAPHIC_DATA] [DEMOGRAPHIC_DATA] [DEMOGRAPHIC_DATA] [DEMOGRAPHIC…" at bounding box center [326, 162] width 215 height 33
select select "min_18"
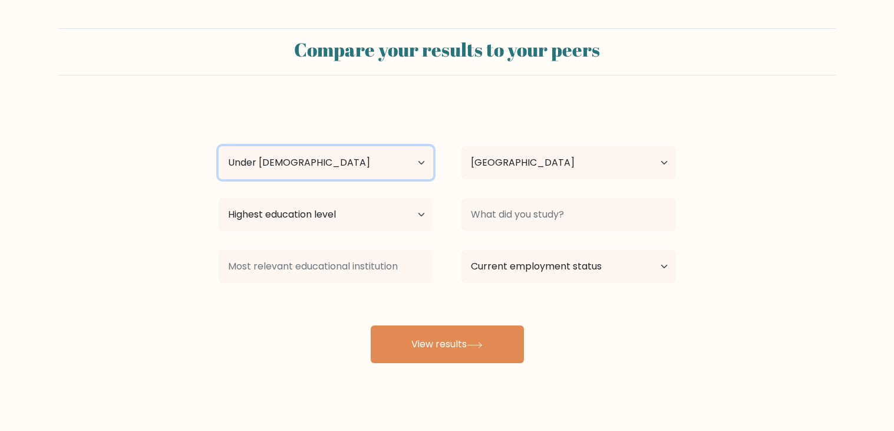
click at [219, 146] on select "Age Under [DEMOGRAPHIC_DATA] [DEMOGRAPHIC_DATA] [DEMOGRAPHIC_DATA] [DEMOGRAPHIC…" at bounding box center [326, 162] width 215 height 33
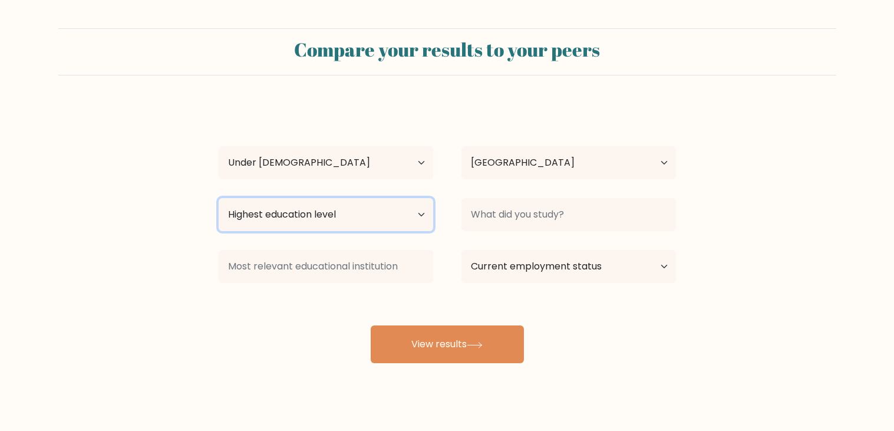
click at [348, 205] on select "Highest education level No schooling Primary Lower Secondary Upper Secondary Oc…" at bounding box center [326, 214] width 215 height 33
select select "upper_secondary"
click at [219, 198] on select "Highest education level No schooling Primary Lower Secondary Upper Secondary Oc…" at bounding box center [326, 214] width 215 height 33
click at [383, 217] on select "Highest education level No schooling Primary Lower Secondary Upper Secondary Oc…" at bounding box center [326, 214] width 215 height 33
click at [600, 339] on div "evelyn NAdrizny Age Under 18 years old 18-24 years old 25-34 years old 35-44 ye…" at bounding box center [448, 233] width 472 height 259
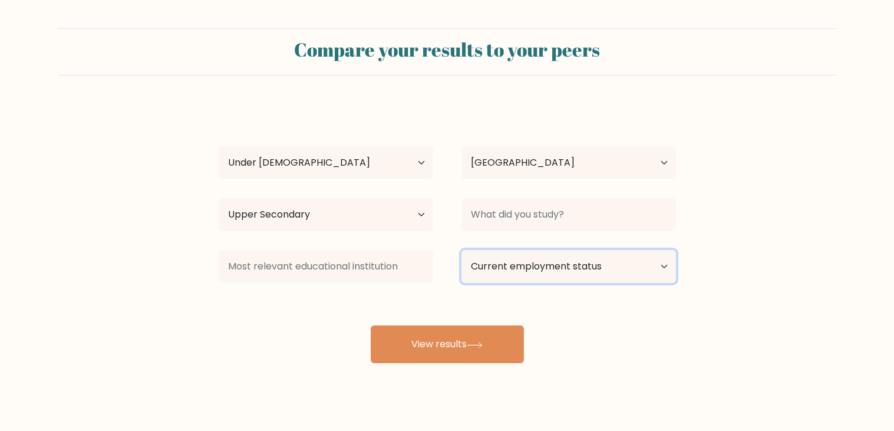
click at [538, 271] on select "Current employment status Employed Student Retired Other / prefer not to answer" at bounding box center [569, 266] width 215 height 33
select select "student"
click at [462, 250] on select "Current employment status Employed Student Retired Other / prefer not to answer" at bounding box center [569, 266] width 215 height 33
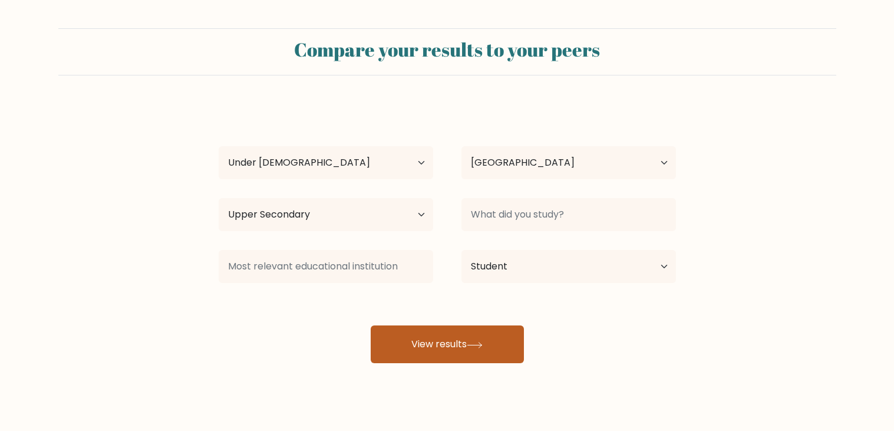
click at [439, 363] on button "View results" at bounding box center [447, 344] width 153 height 38
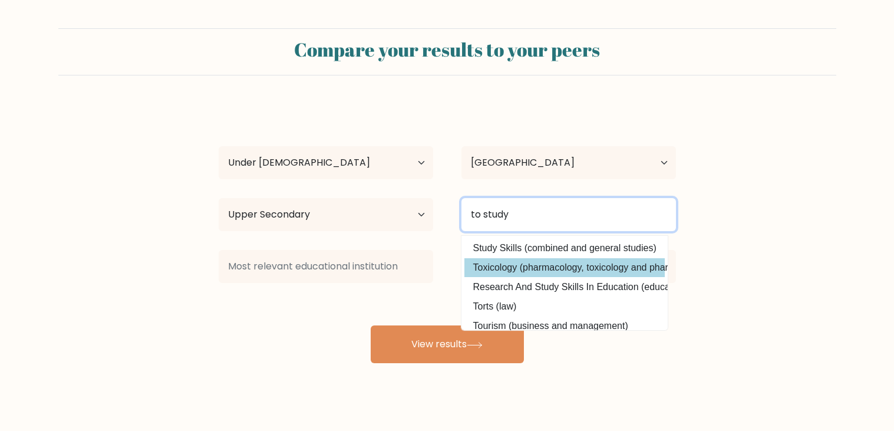
type input "to"
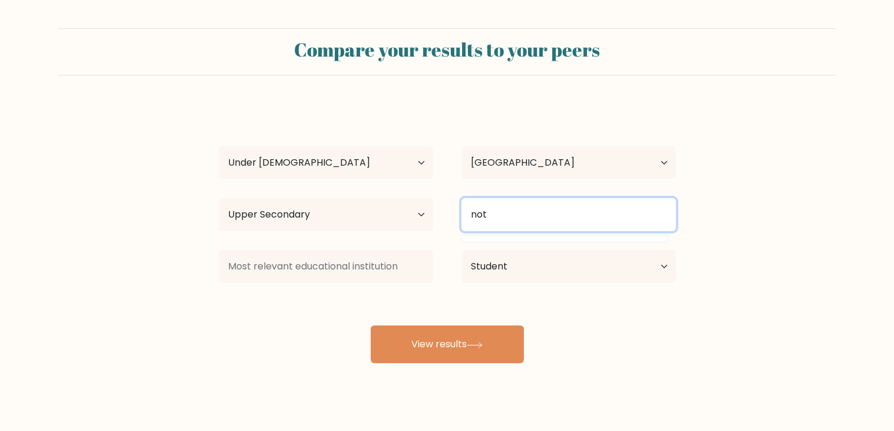
type input "noth"
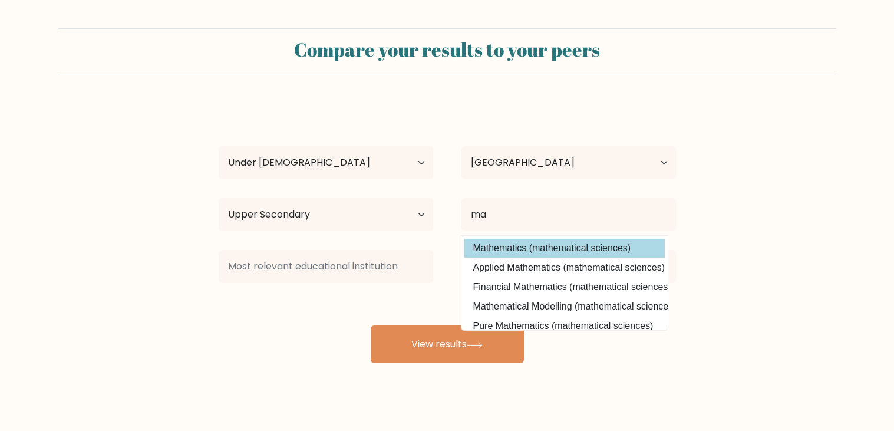
click at [544, 252] on option "Mathematics (mathematical sciences)" at bounding box center [564, 248] width 200 height 19
type input "Mathematics"
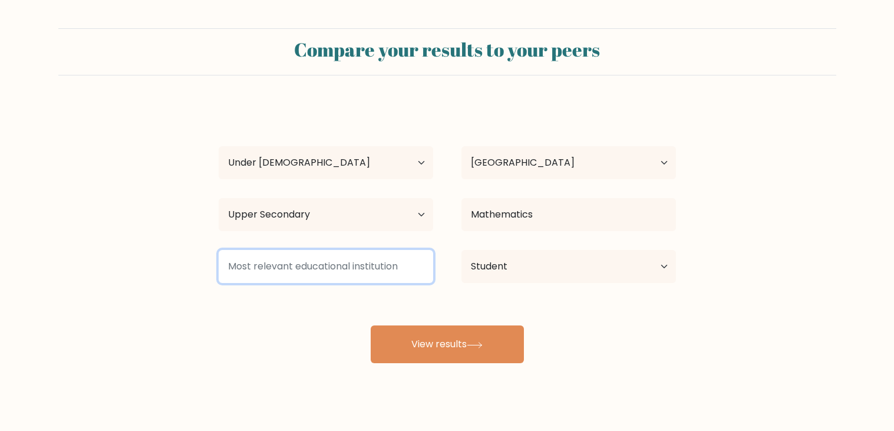
click at [309, 273] on input at bounding box center [326, 266] width 215 height 33
type input "a"
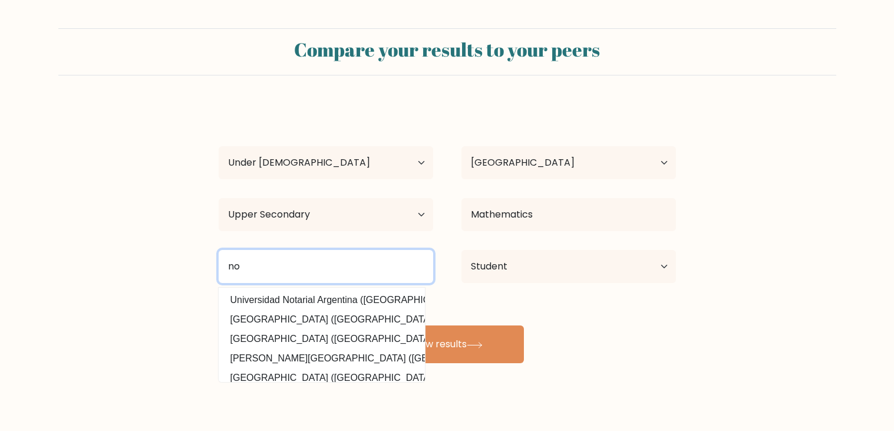
type input "n"
type input "united"
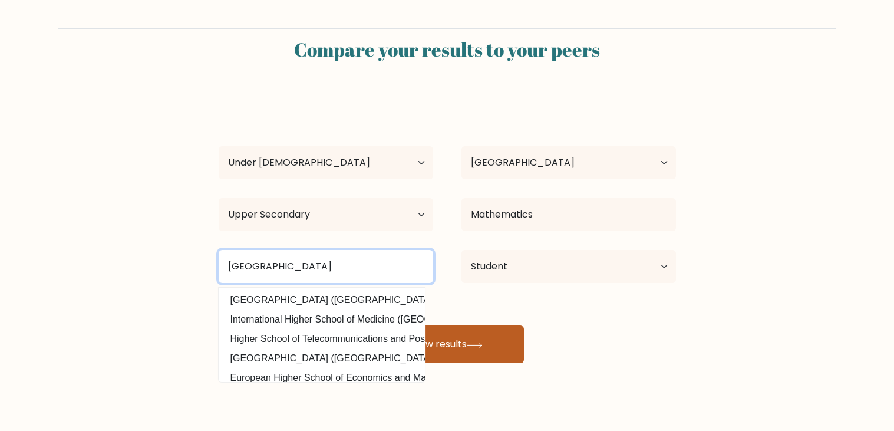
type input "avon park high school"
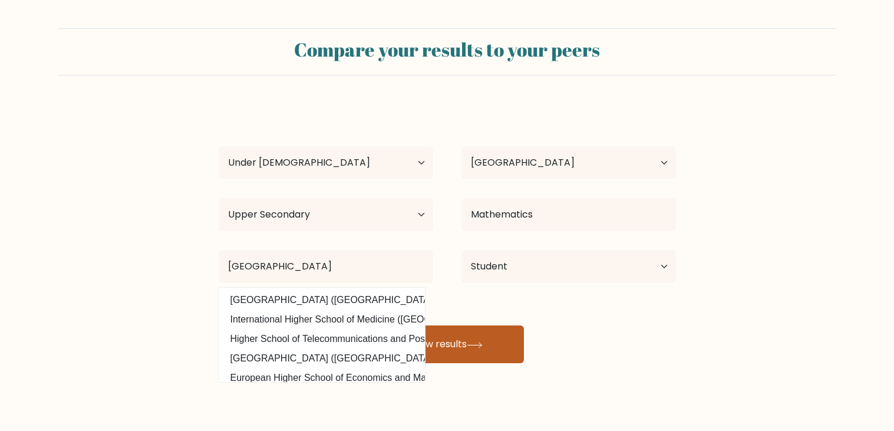
click at [476, 350] on button "View results" at bounding box center [447, 344] width 153 height 38
